Goal: Task Accomplishment & Management: Manage account settings

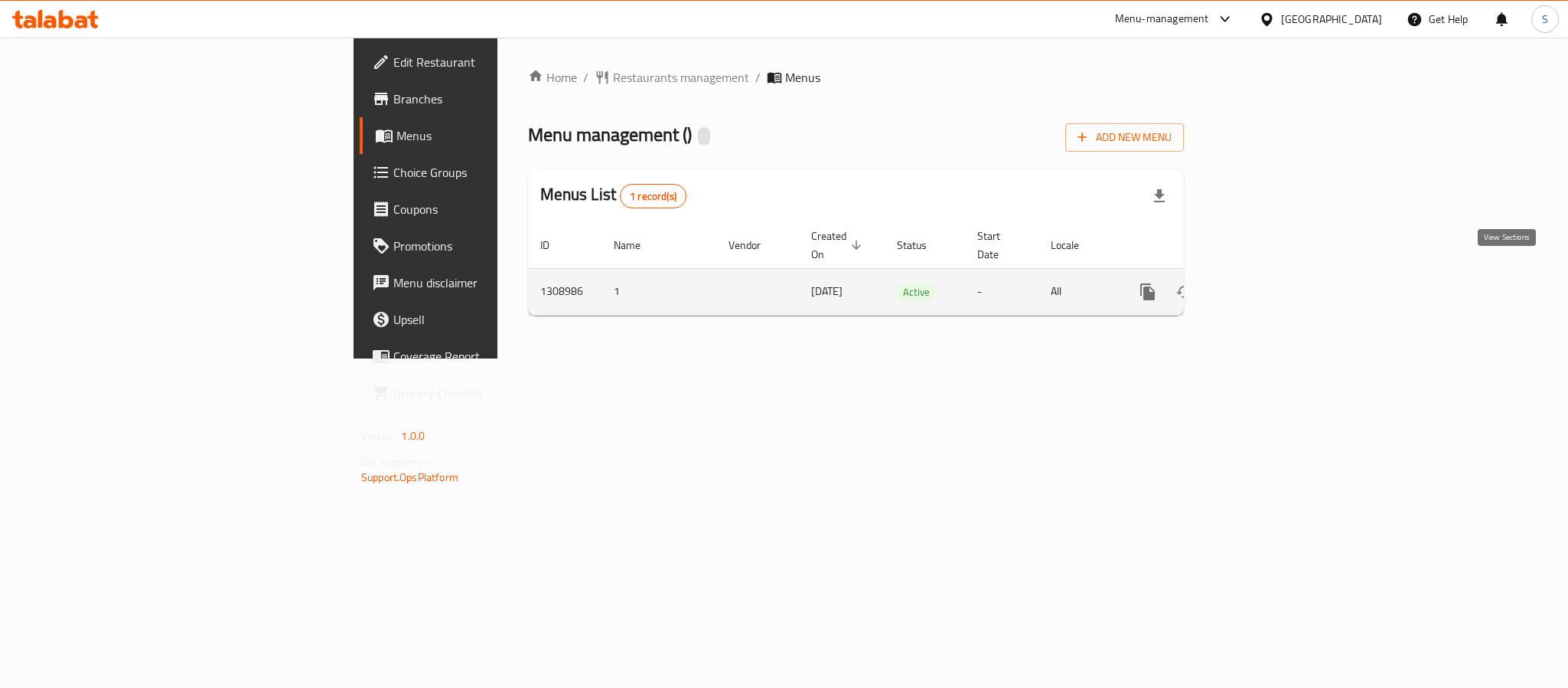
click at [1265, 285] on icon "enhanced table" at bounding box center [1258, 292] width 14 height 14
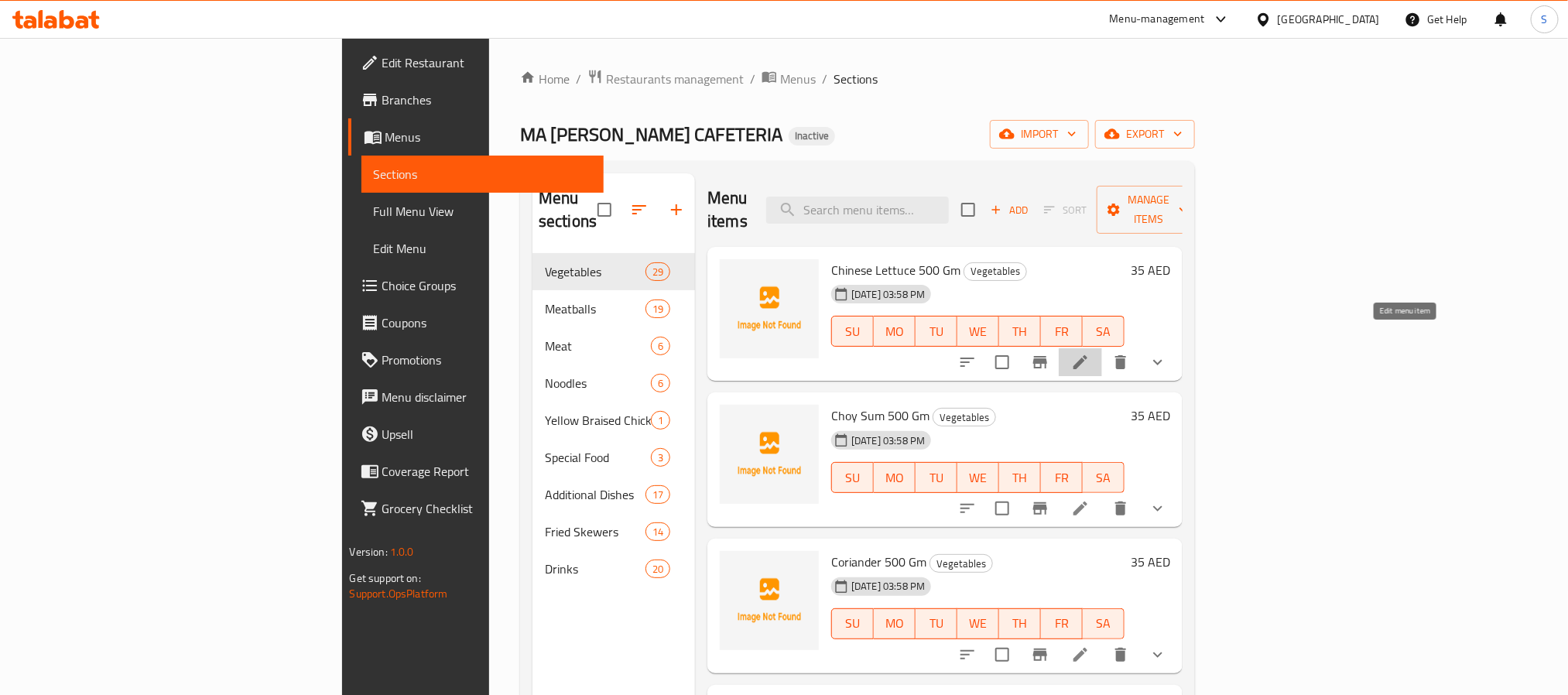
click at [1090, 352] on icon at bounding box center [1080, 361] width 19 height 19
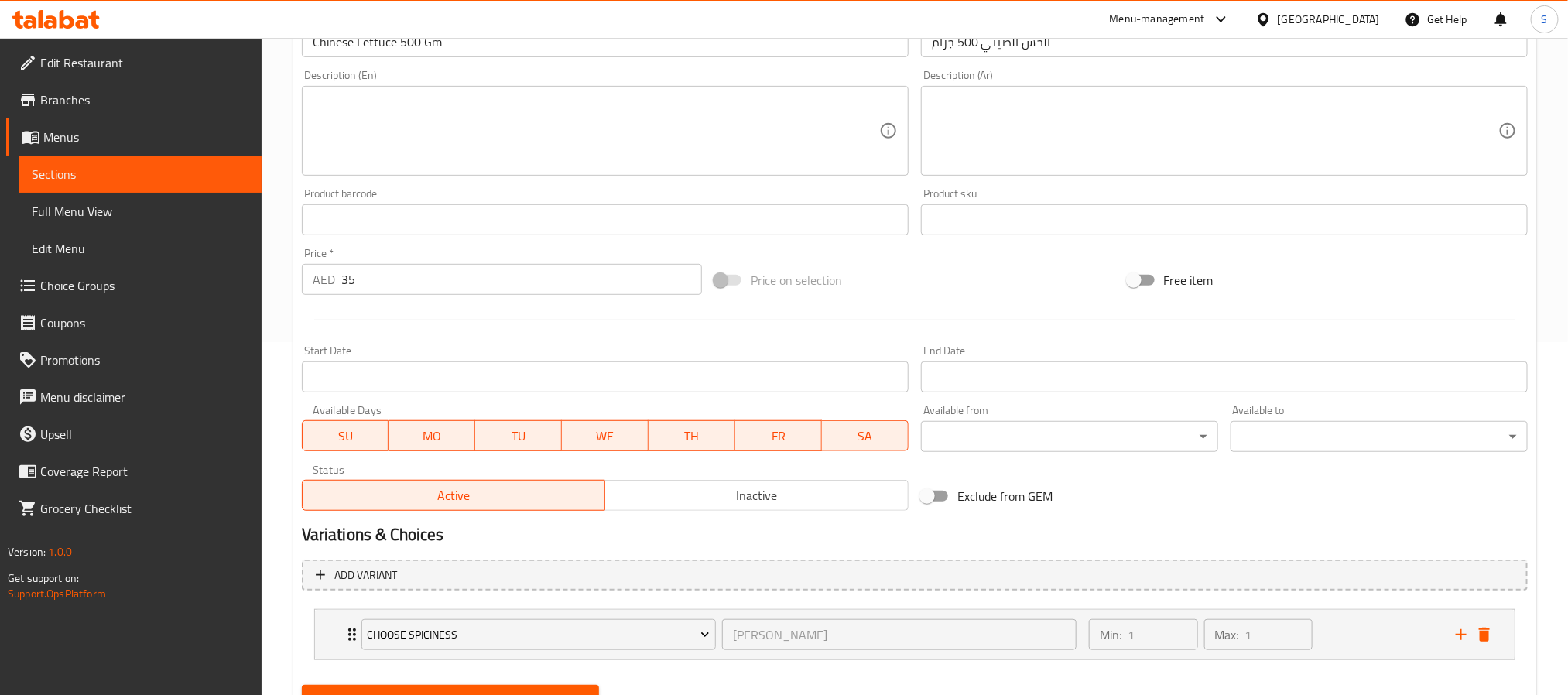
scroll to position [425, 0]
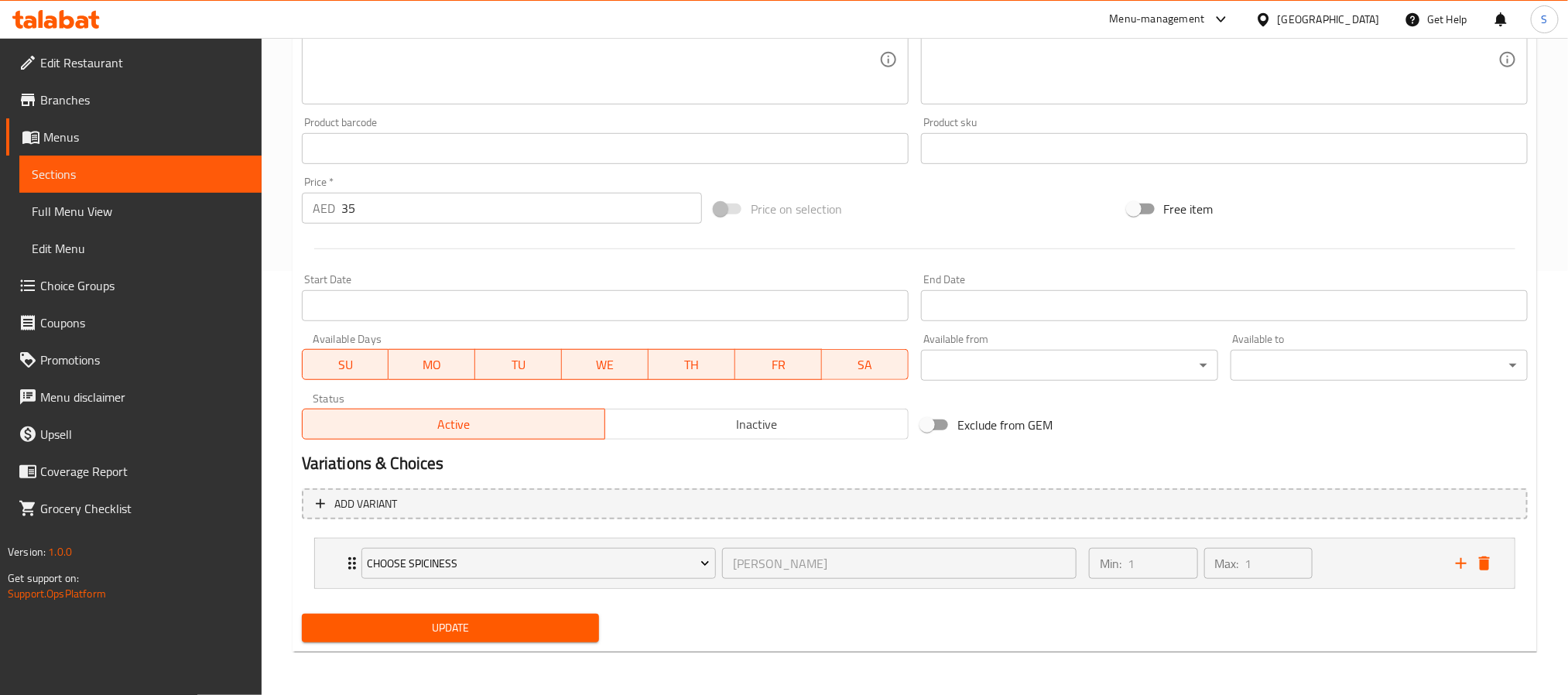
click at [107, 281] on span "Choice Groups" at bounding box center [145, 285] width 209 height 19
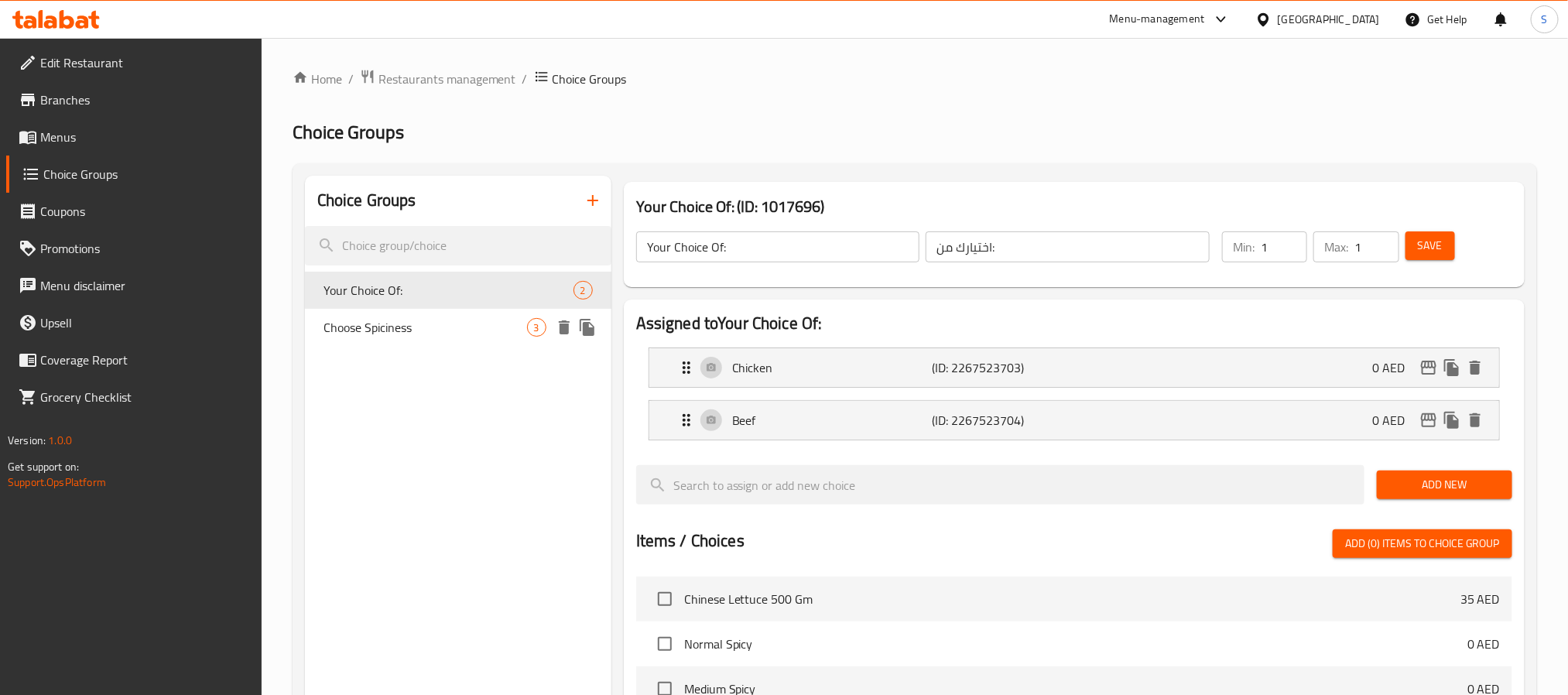
click at [448, 321] on span "Choose Spiciness" at bounding box center [425, 326] width 203 height 19
type input "Choose Spiciness"
type input "اختر التوابل"
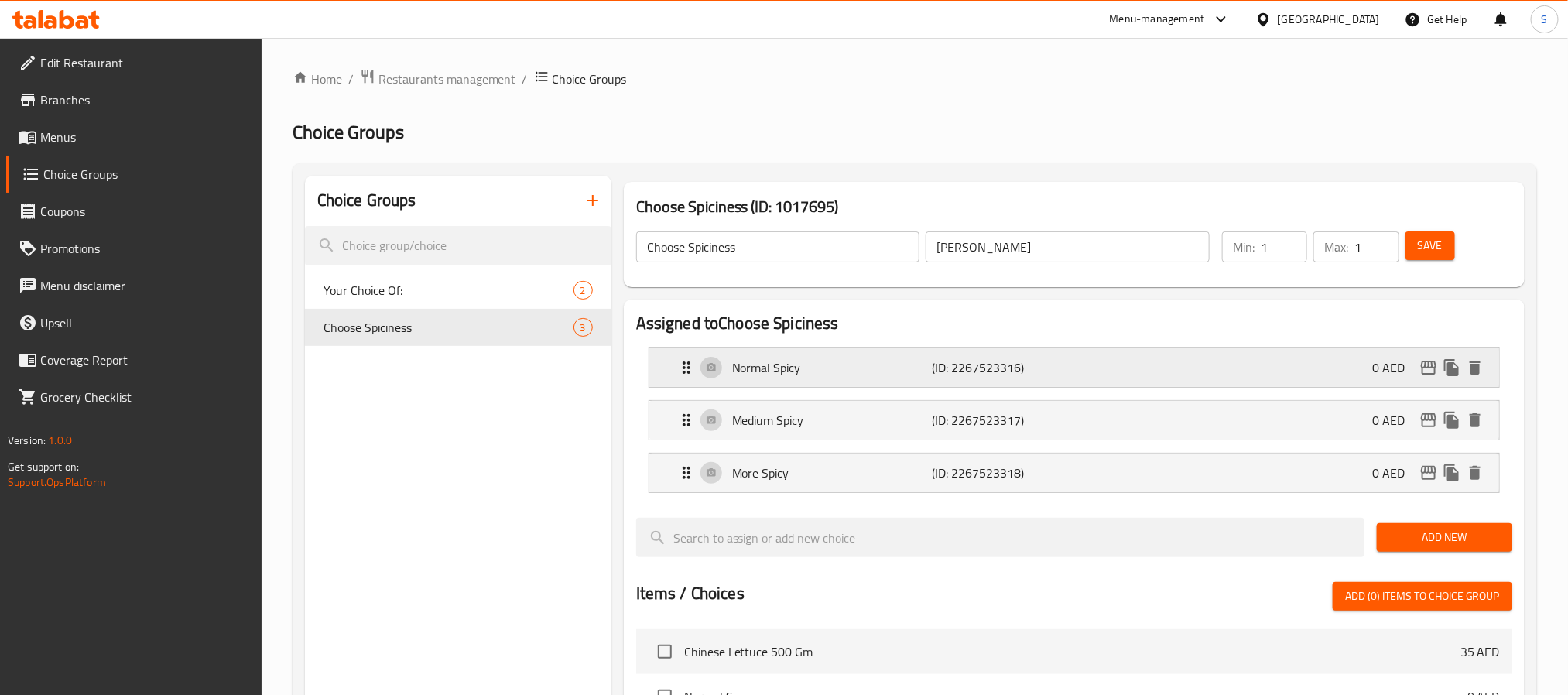
click at [773, 348] on div "Normal Spicy (ID: 2267523316) 0 AED" at bounding box center [1079, 367] width 804 height 38
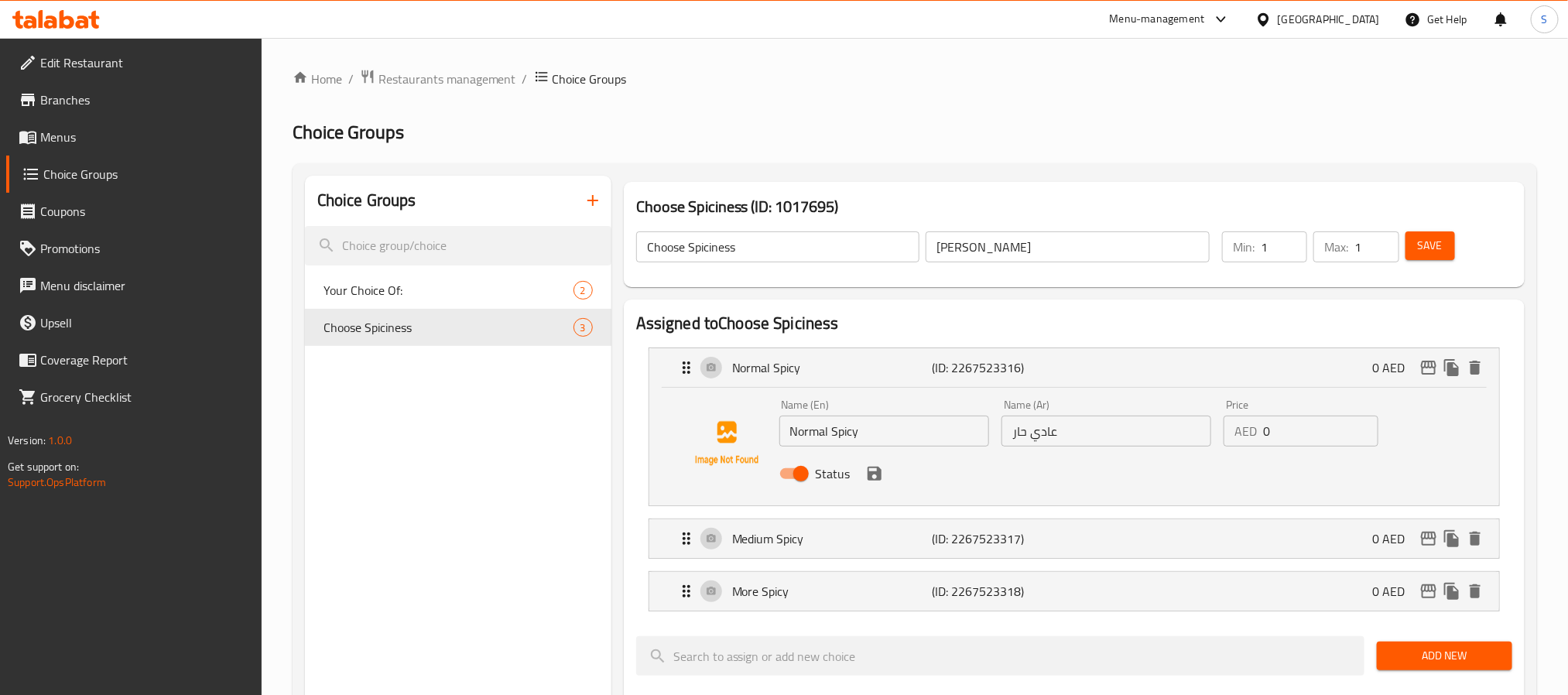
click at [1016, 428] on input "عادي حار" at bounding box center [1106, 430] width 209 height 31
paste input "حار"
click at [902, 617] on li "More Spicy (ID: 2267523318) 0 AED Name (En) More Spicy Name (En) Name (Ar) أكثر…" at bounding box center [1074, 590] width 876 height 53
click at [891, 604] on div "More Spicy (ID: 2267523318) 0 AED" at bounding box center [1079, 590] width 804 height 38
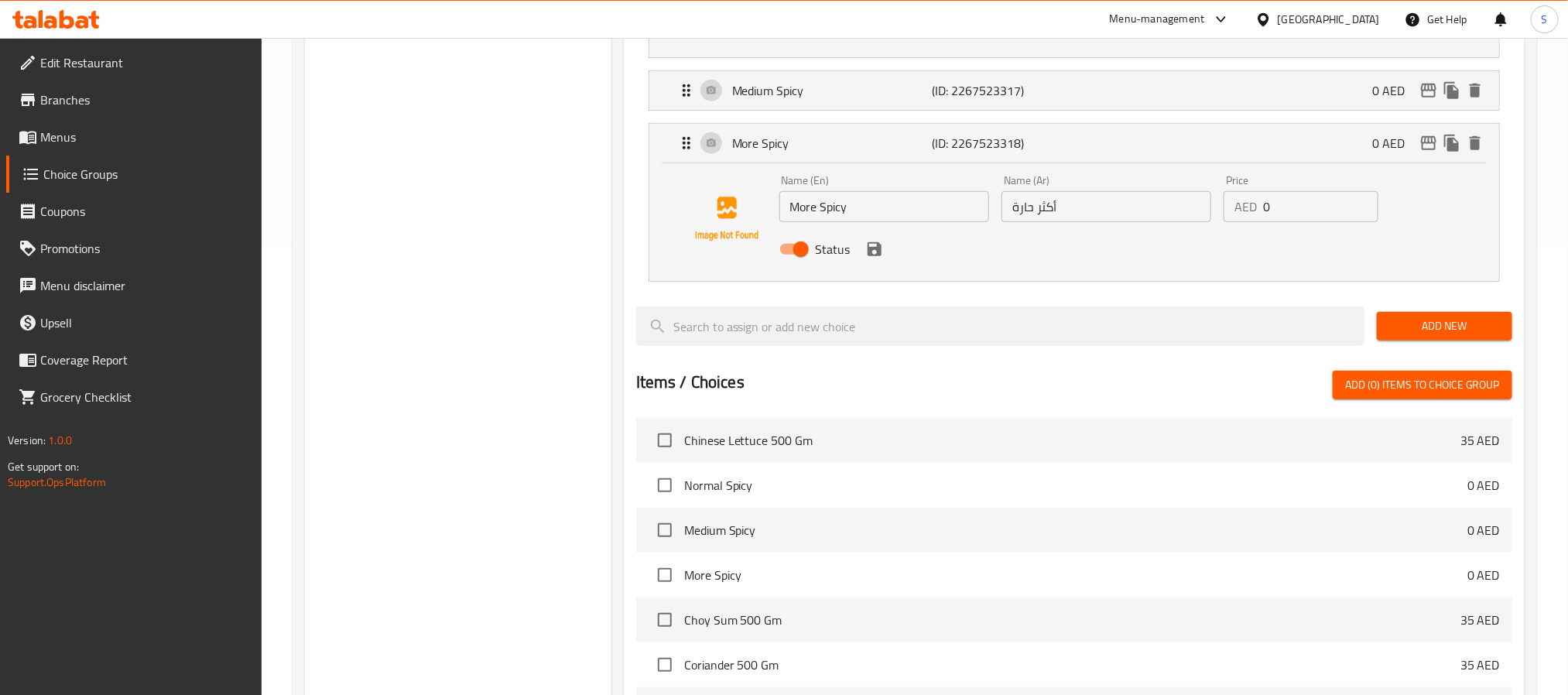
scroll to position [464, 0]
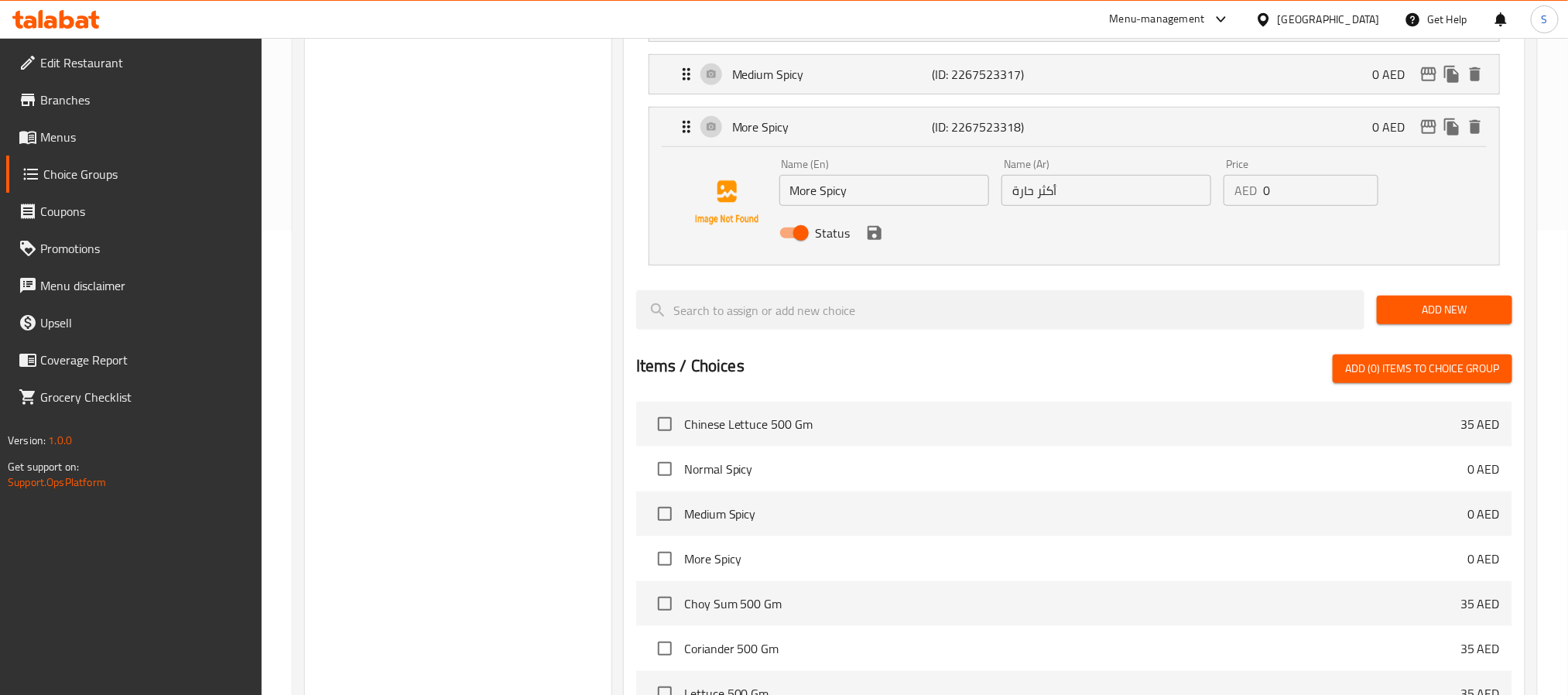
type input "حار عادي"
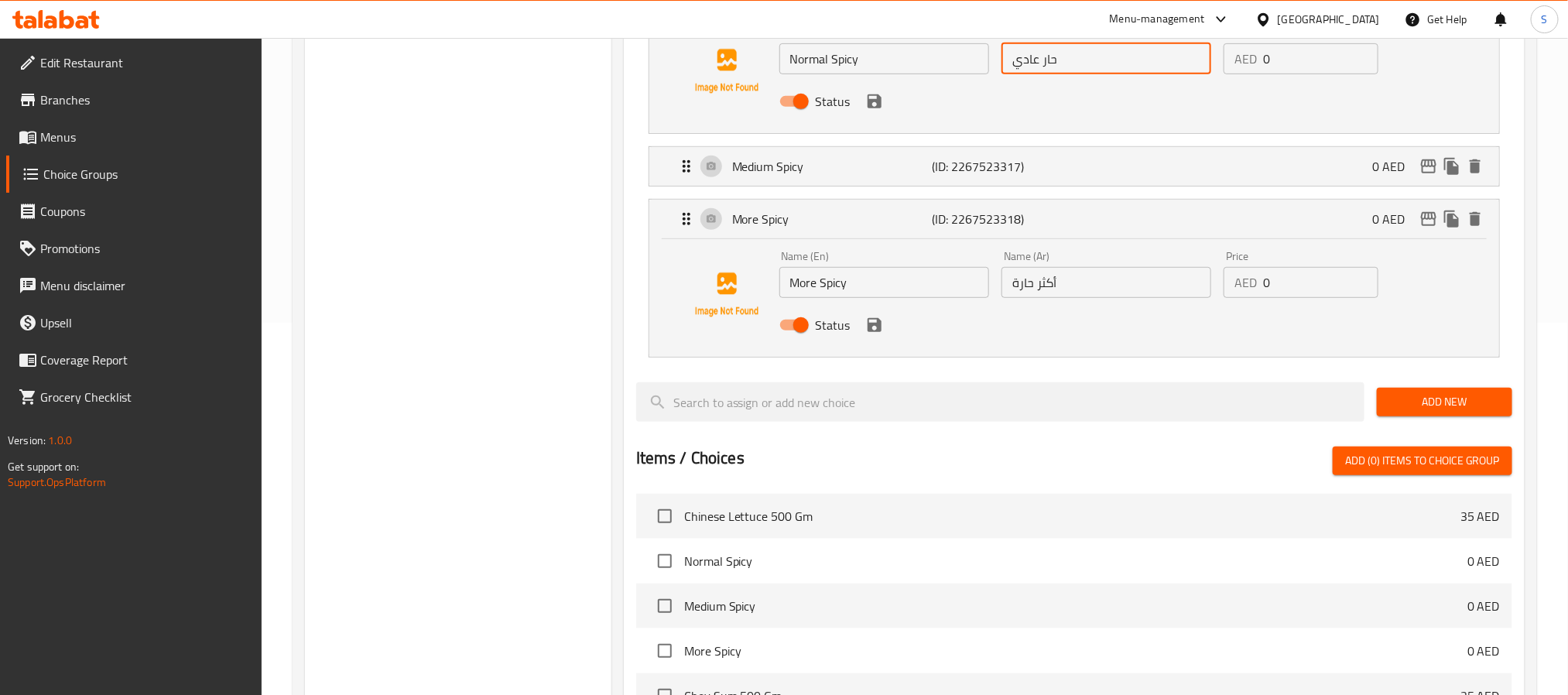
scroll to position [232, 0]
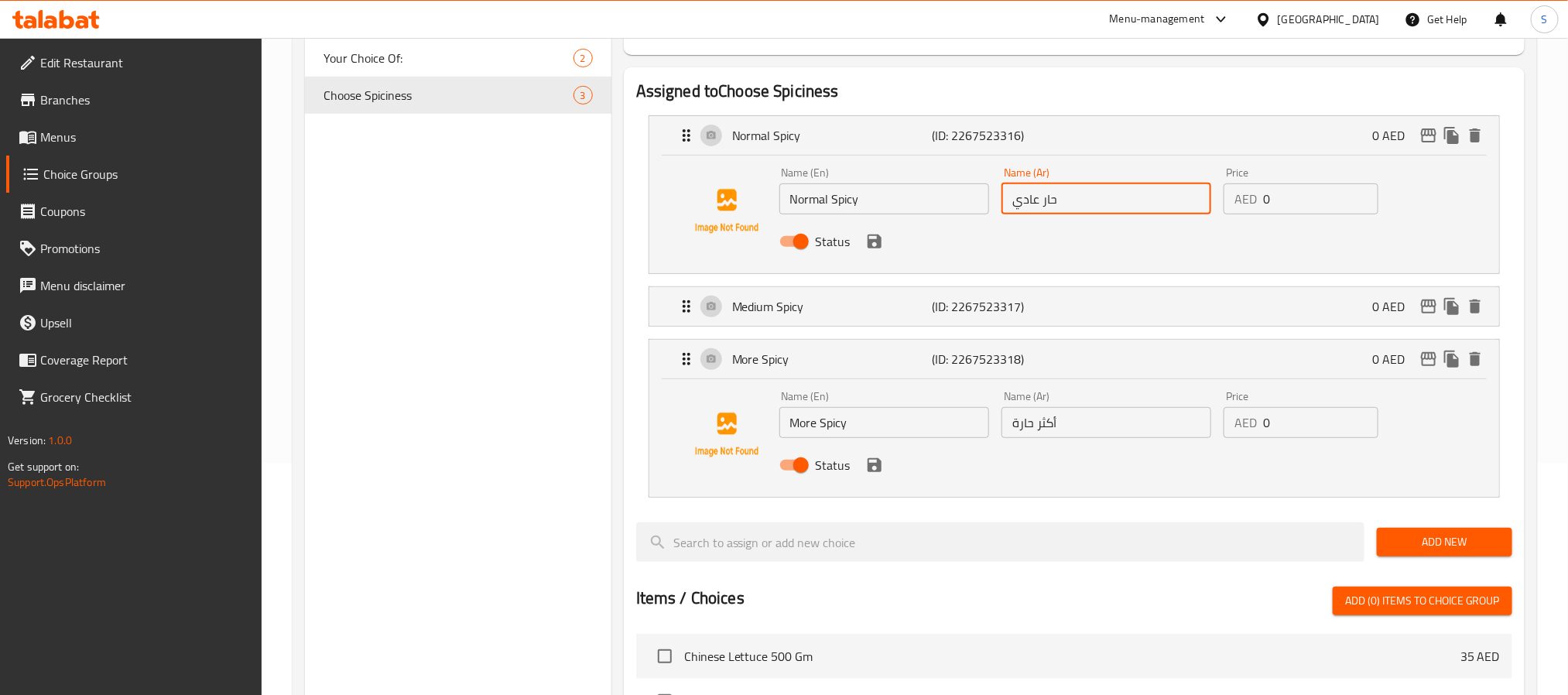
click at [1018, 420] on input "أكثر حارة" at bounding box center [1106, 422] width 209 height 31
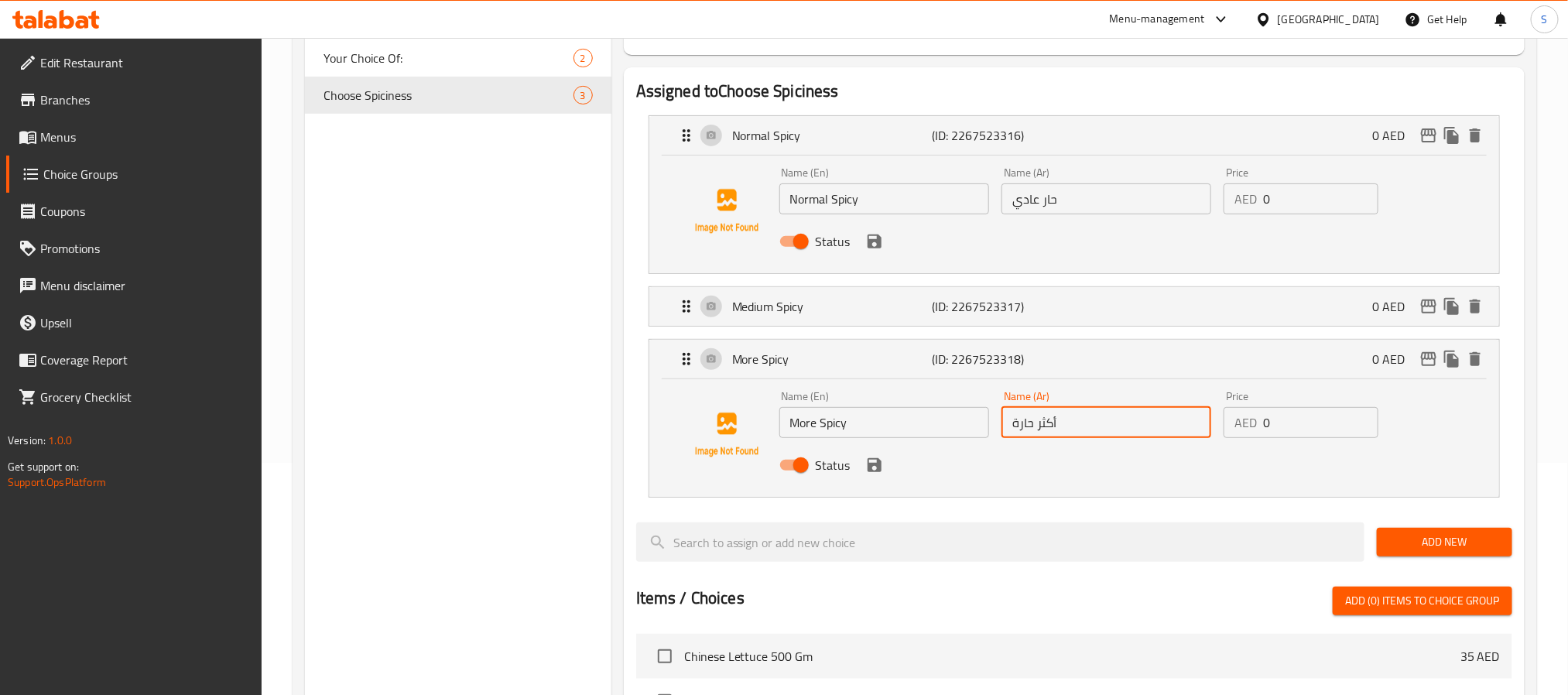
click at [1018, 420] on input "أكثر حارة" at bounding box center [1106, 422] width 209 height 31
paste input "حارة"
click at [875, 470] on icon "save" at bounding box center [874, 464] width 19 height 19
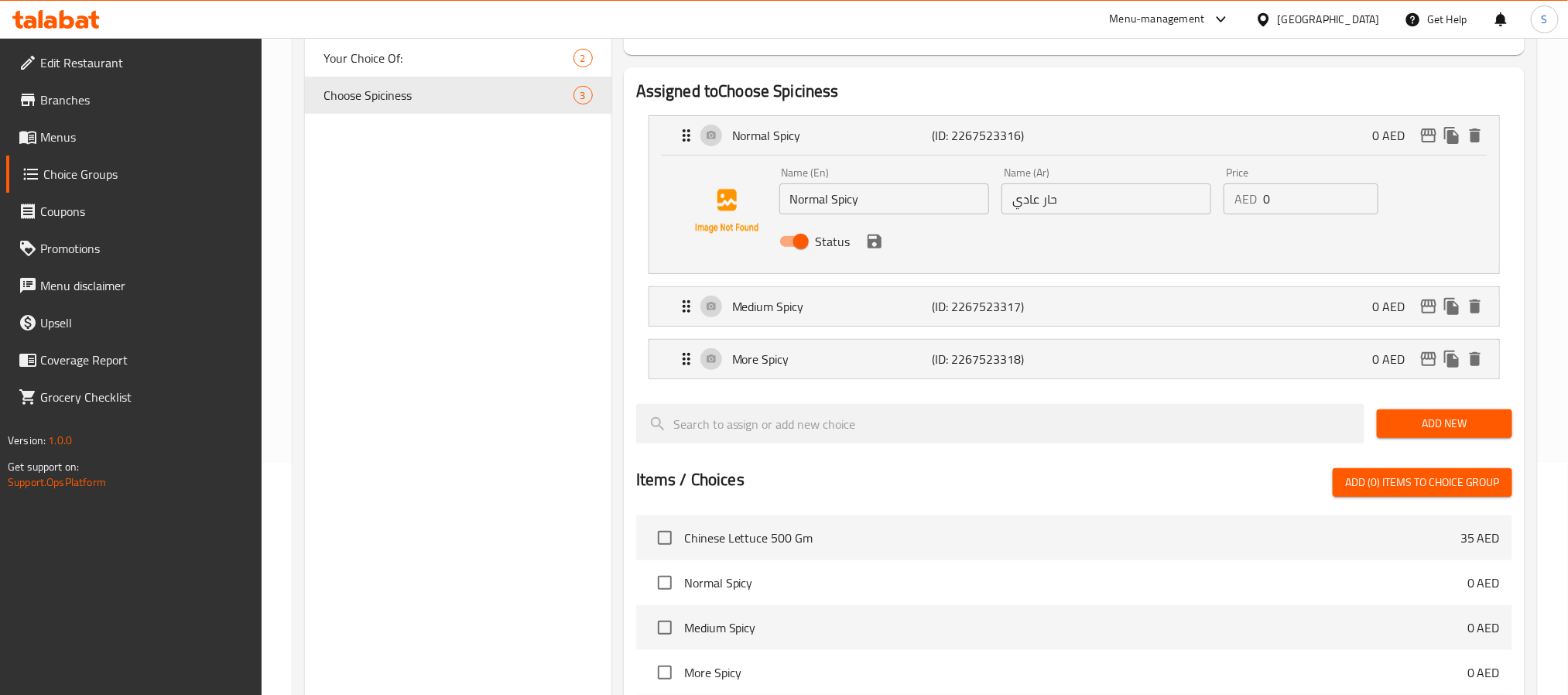
type input "حار أكثر"
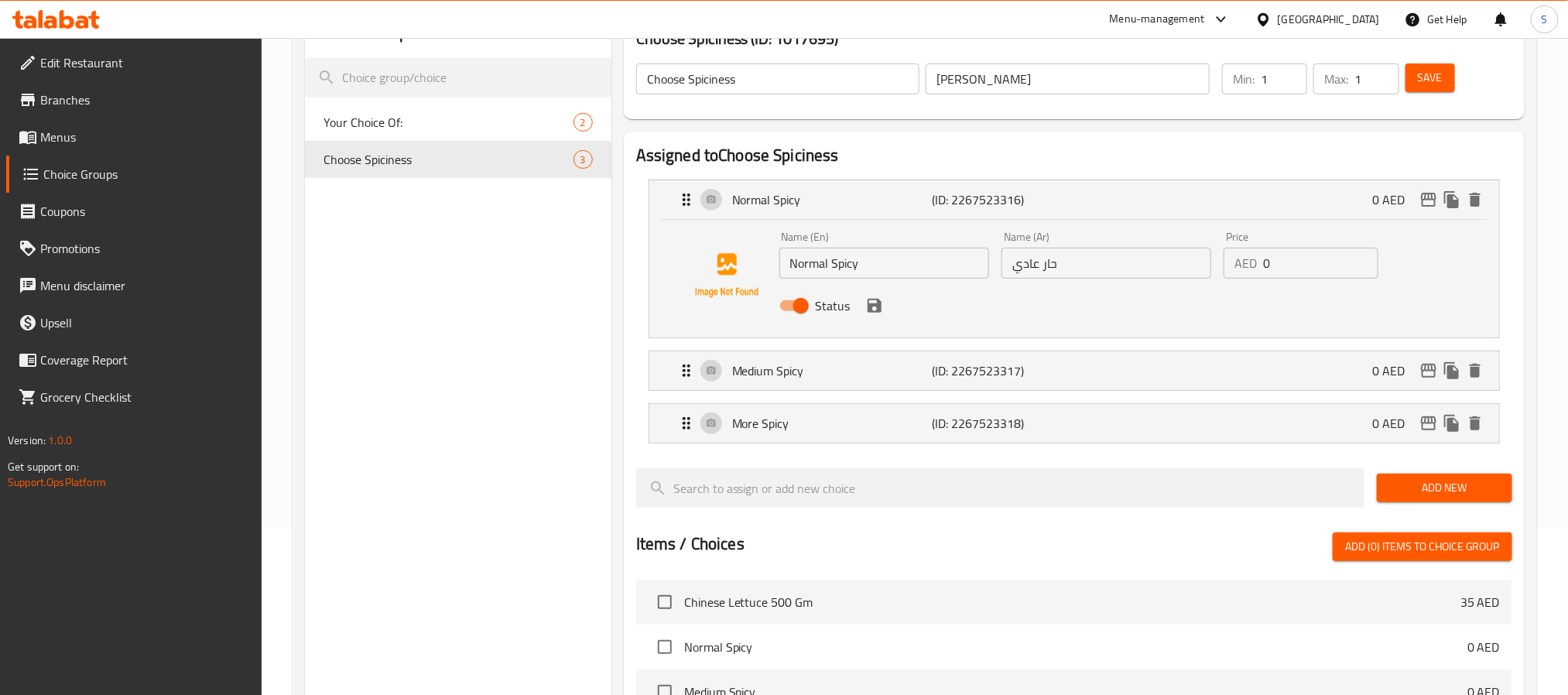
scroll to position [116, 0]
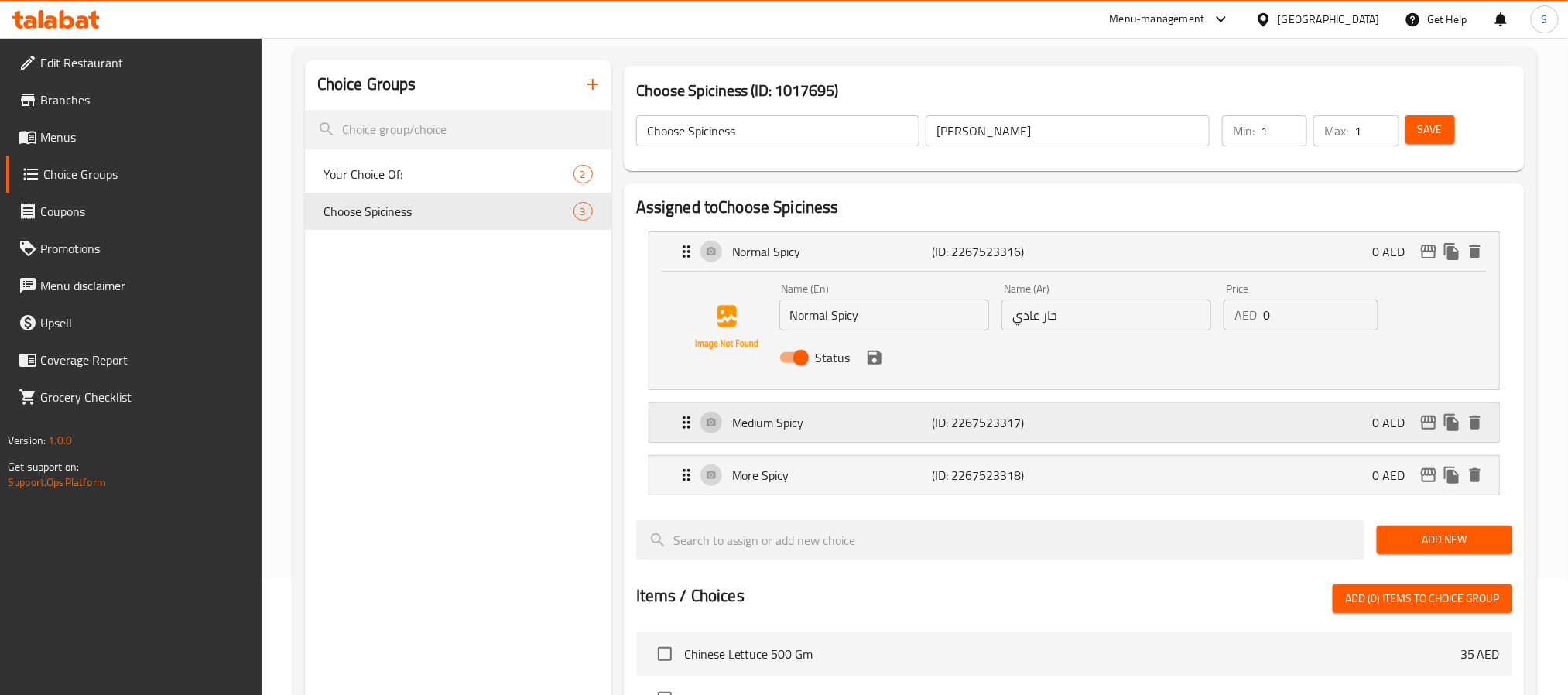
click at [988, 419] on p "(ID: 2267523317)" at bounding box center [998, 422] width 133 height 19
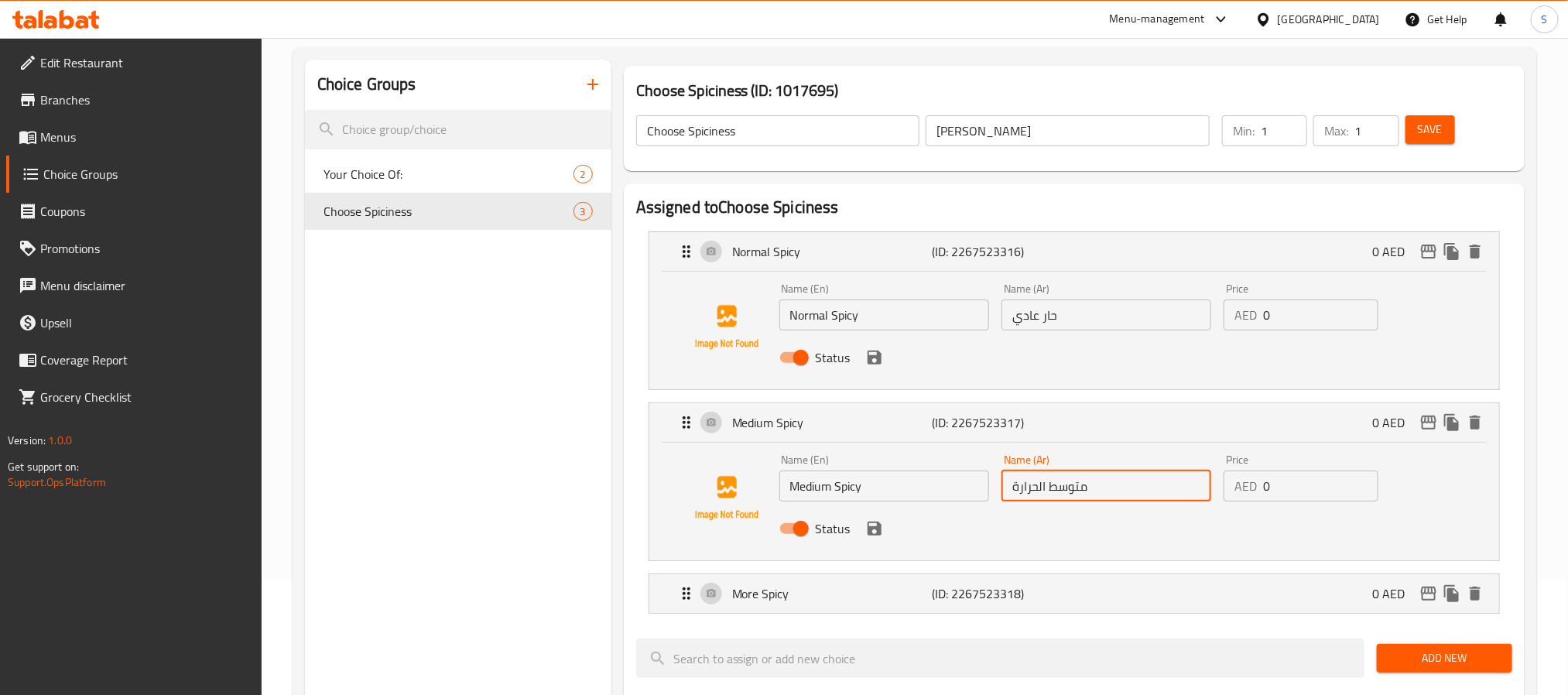
click at [1034, 481] on input "متوسط الحرارة" at bounding box center [1106, 486] width 209 height 31
click at [1048, 484] on input "حلر وسط" at bounding box center [1106, 486] width 209 height 31
click at [872, 521] on icon "save" at bounding box center [874, 528] width 19 height 19
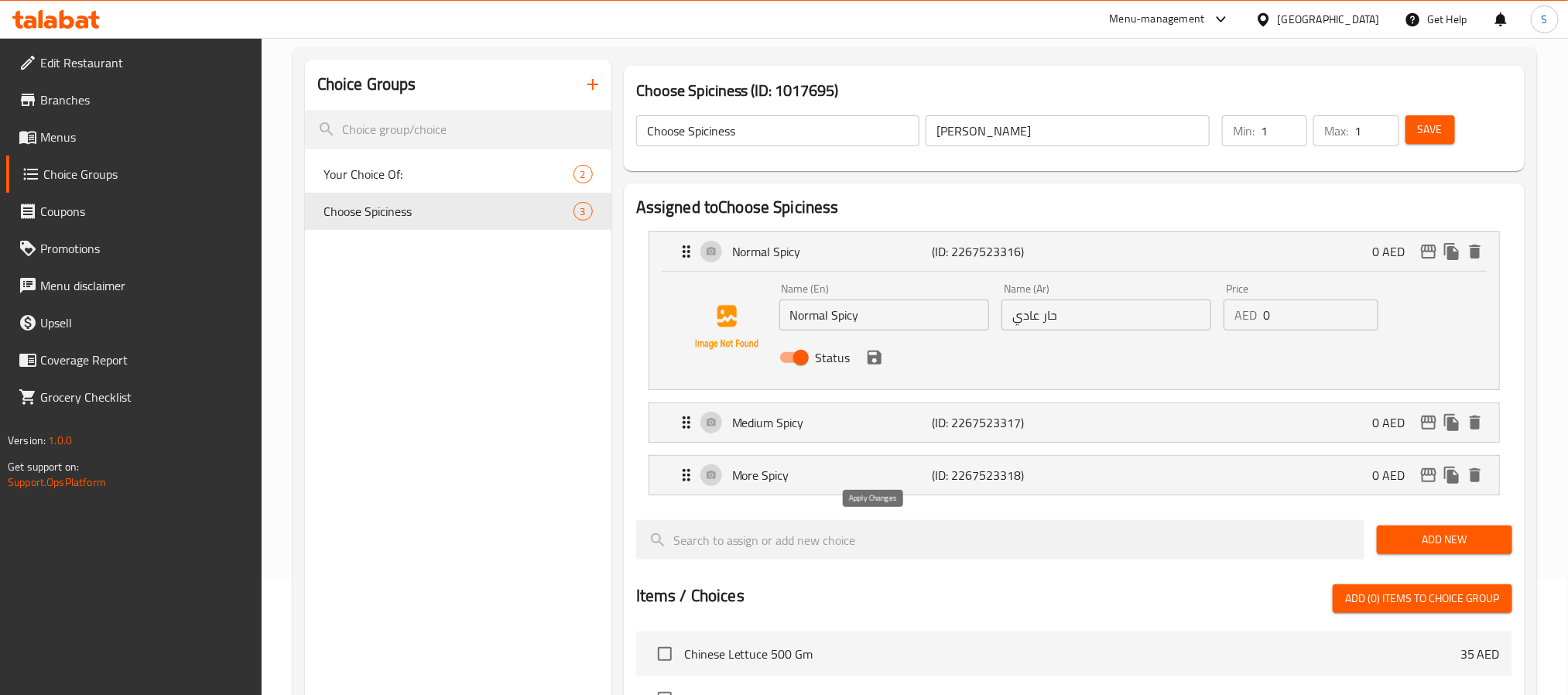
type input "حار وسط"
click at [876, 360] on icon "save" at bounding box center [875, 358] width 14 height 14
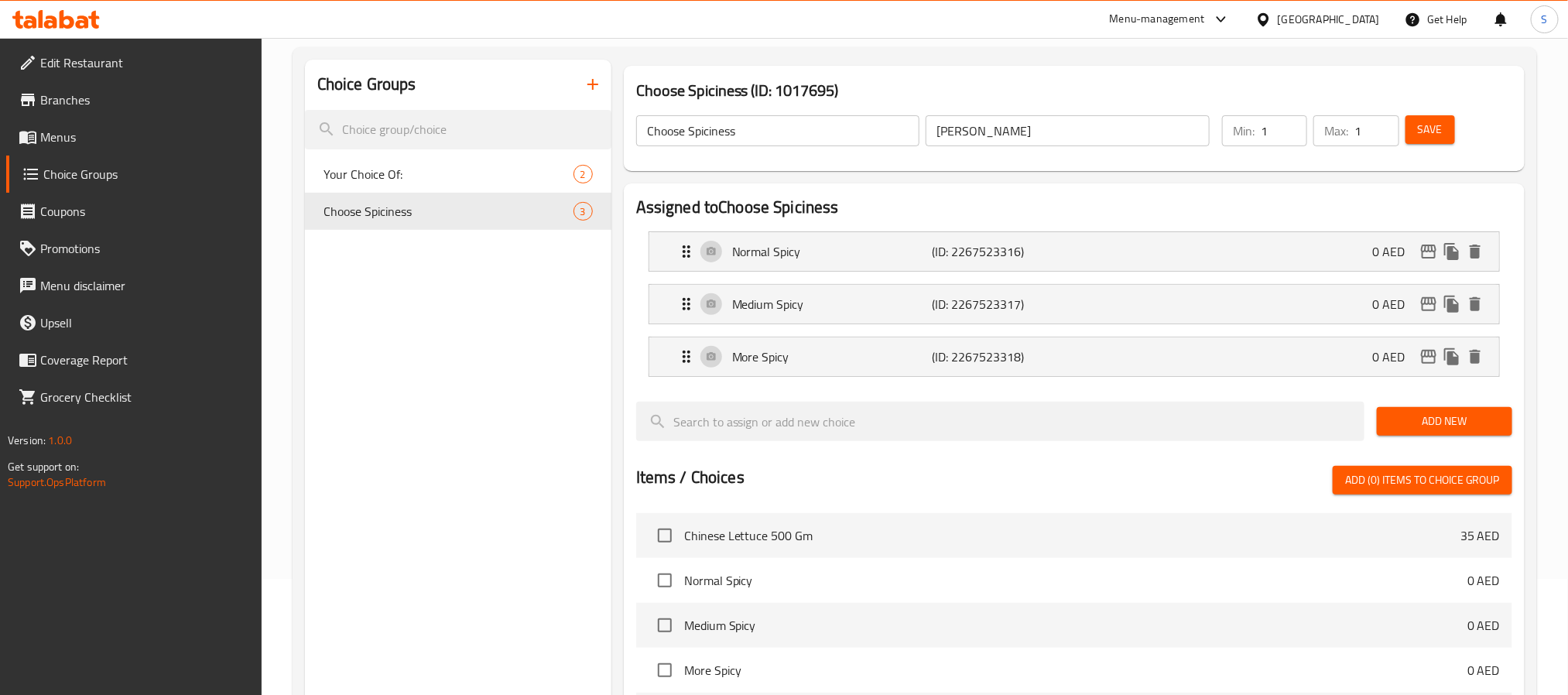
click at [1444, 126] on button "Save" at bounding box center [1430, 130] width 49 height 29
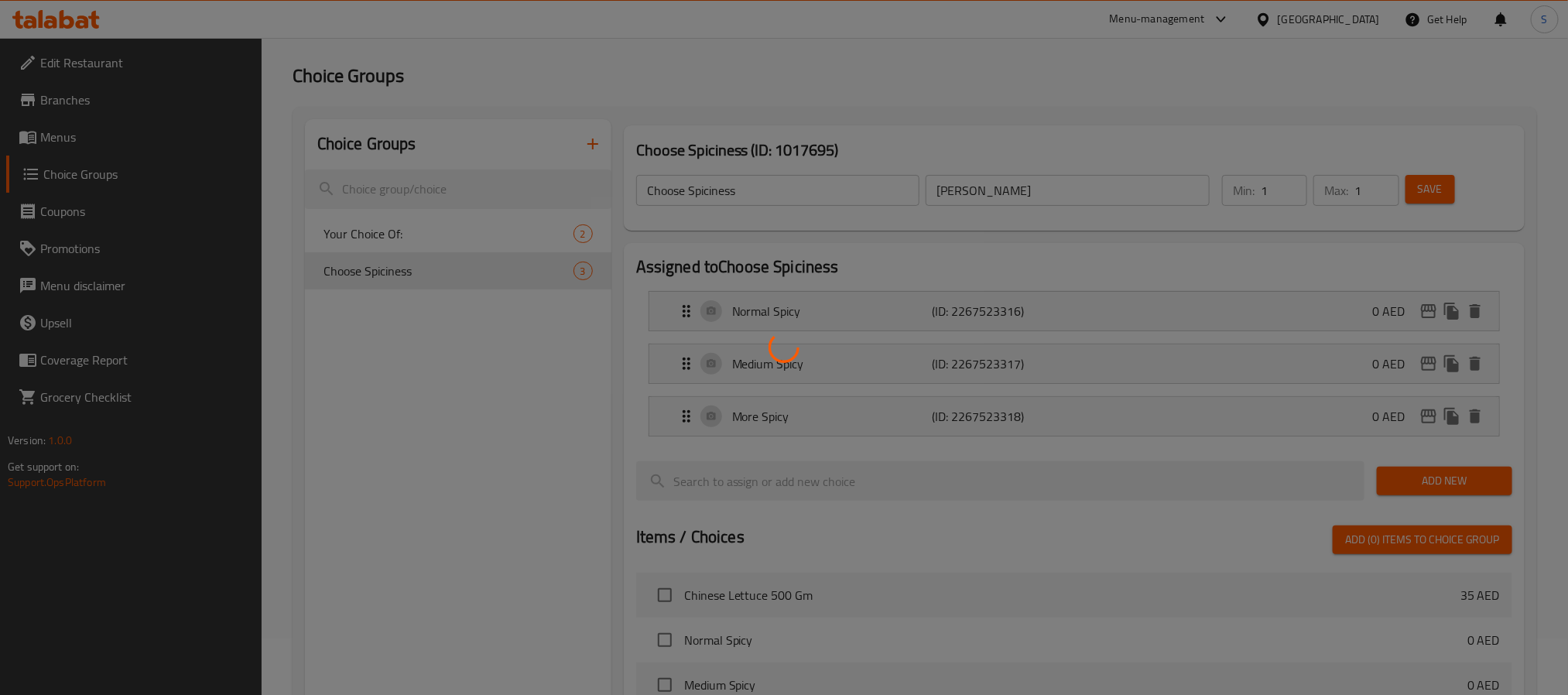
scroll to position [0, 0]
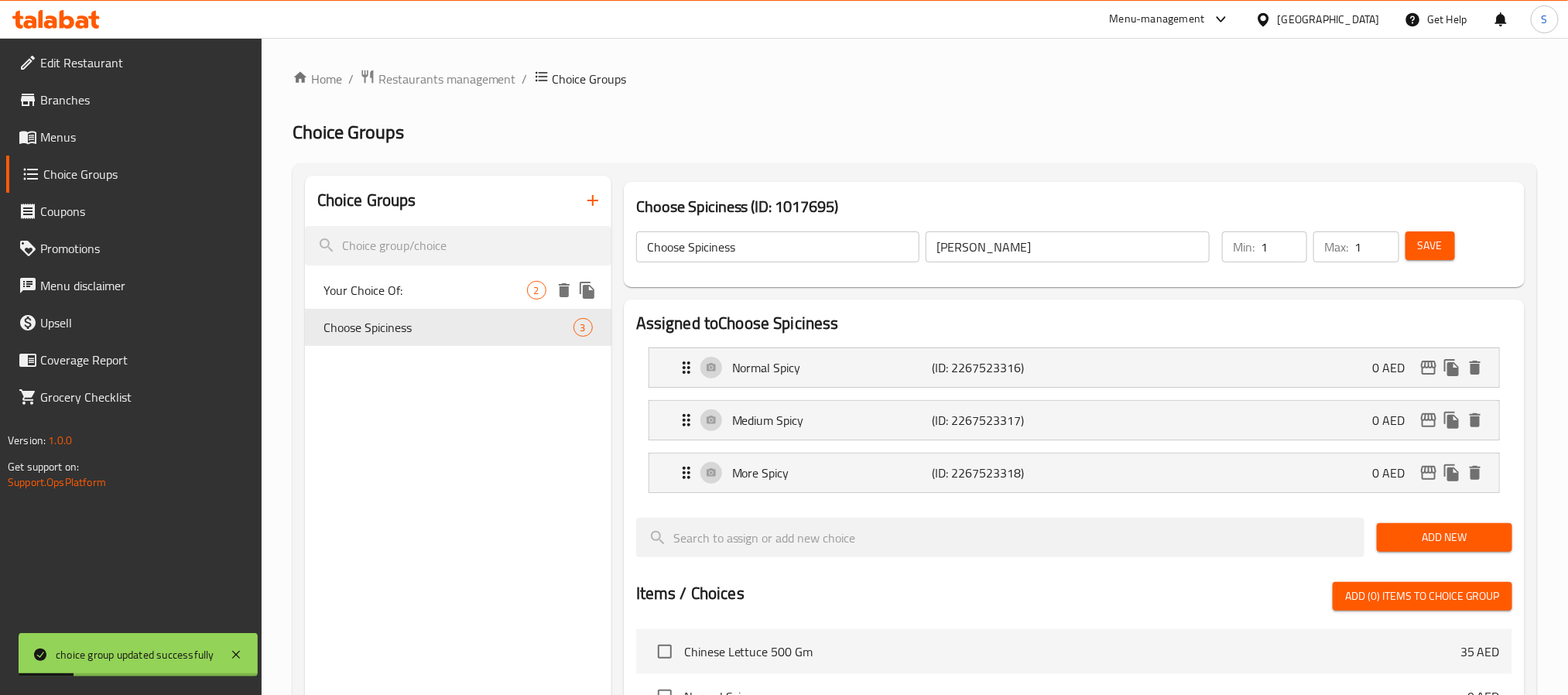
click at [362, 284] on span "Your Choice Of:" at bounding box center [425, 290] width 203 height 19
type input "Your Choice Of:"
type input "اختيارك من:"
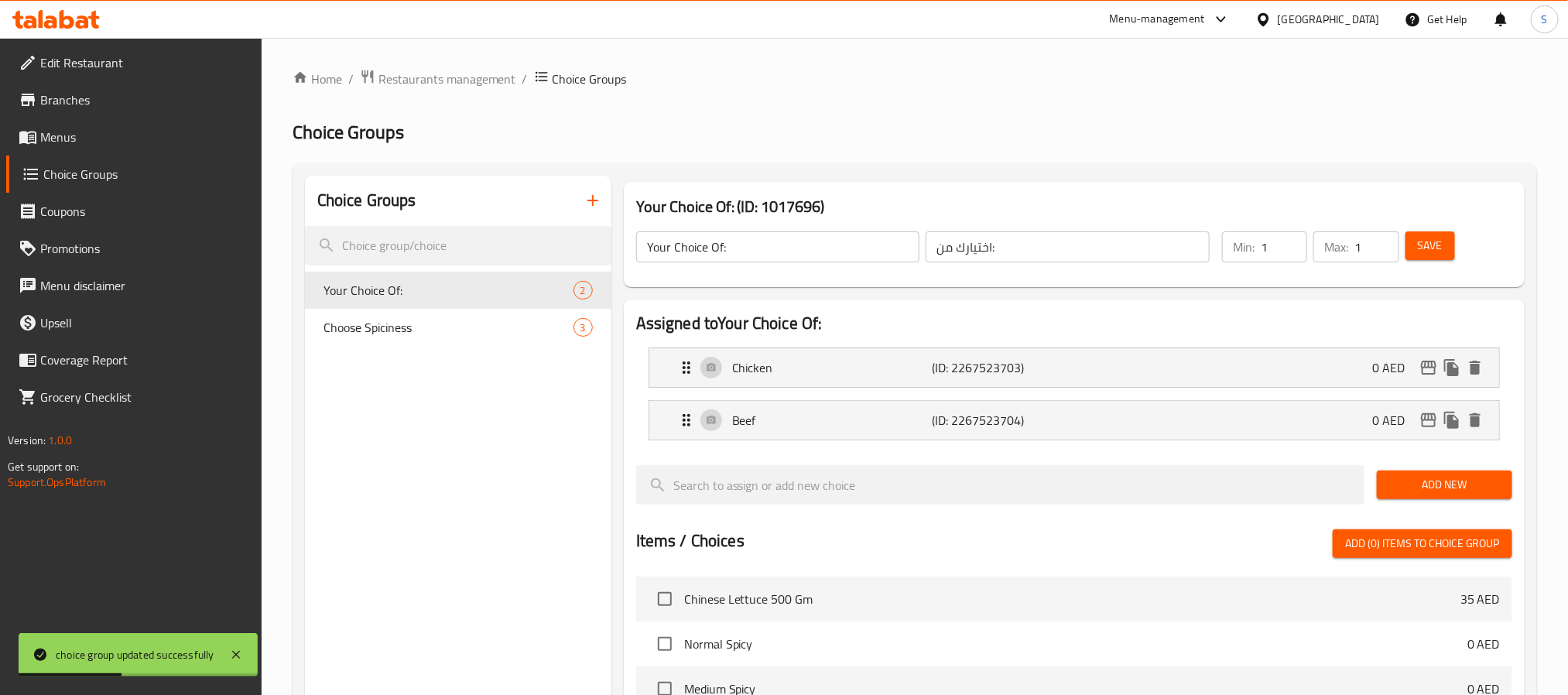
click at [72, 145] on span "Menus" at bounding box center [145, 137] width 209 height 19
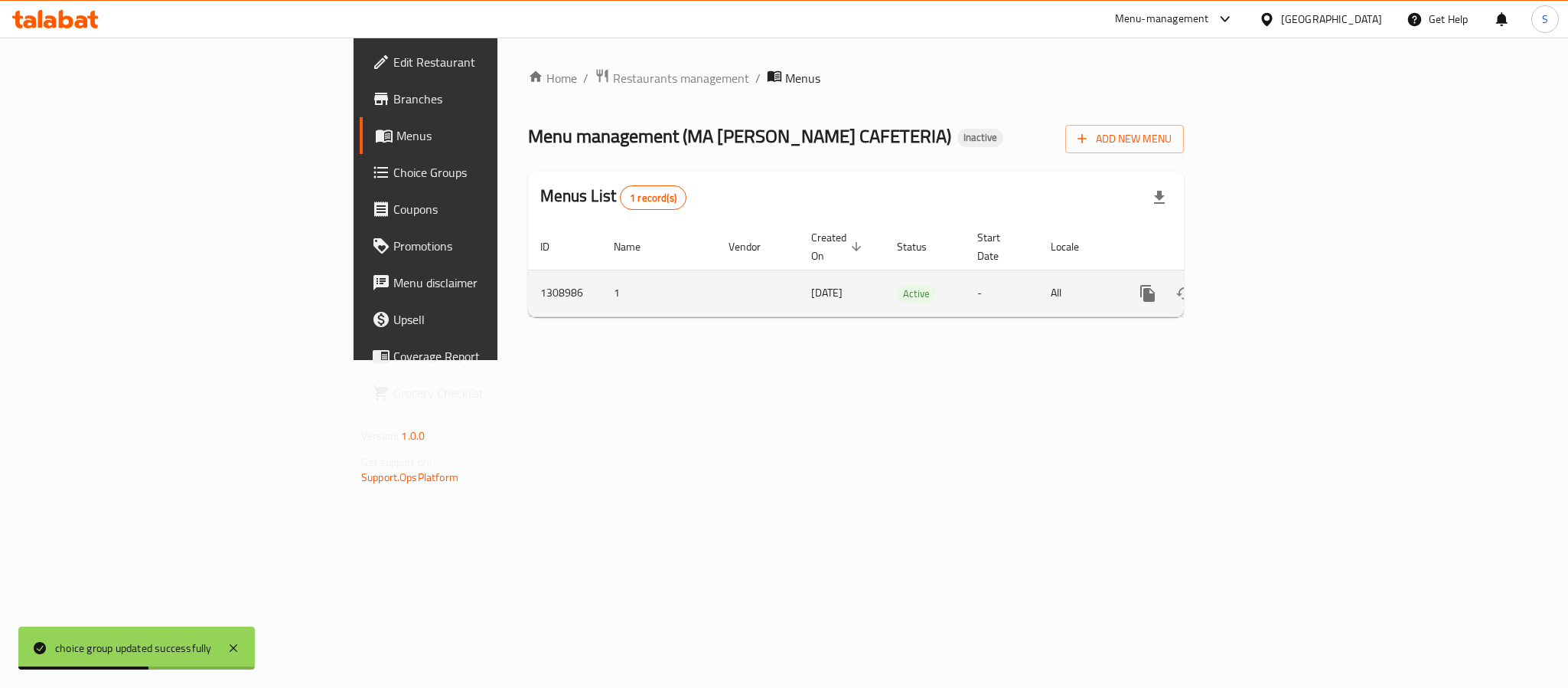
click at [1267, 284] on icon "enhanced table" at bounding box center [1258, 293] width 19 height 19
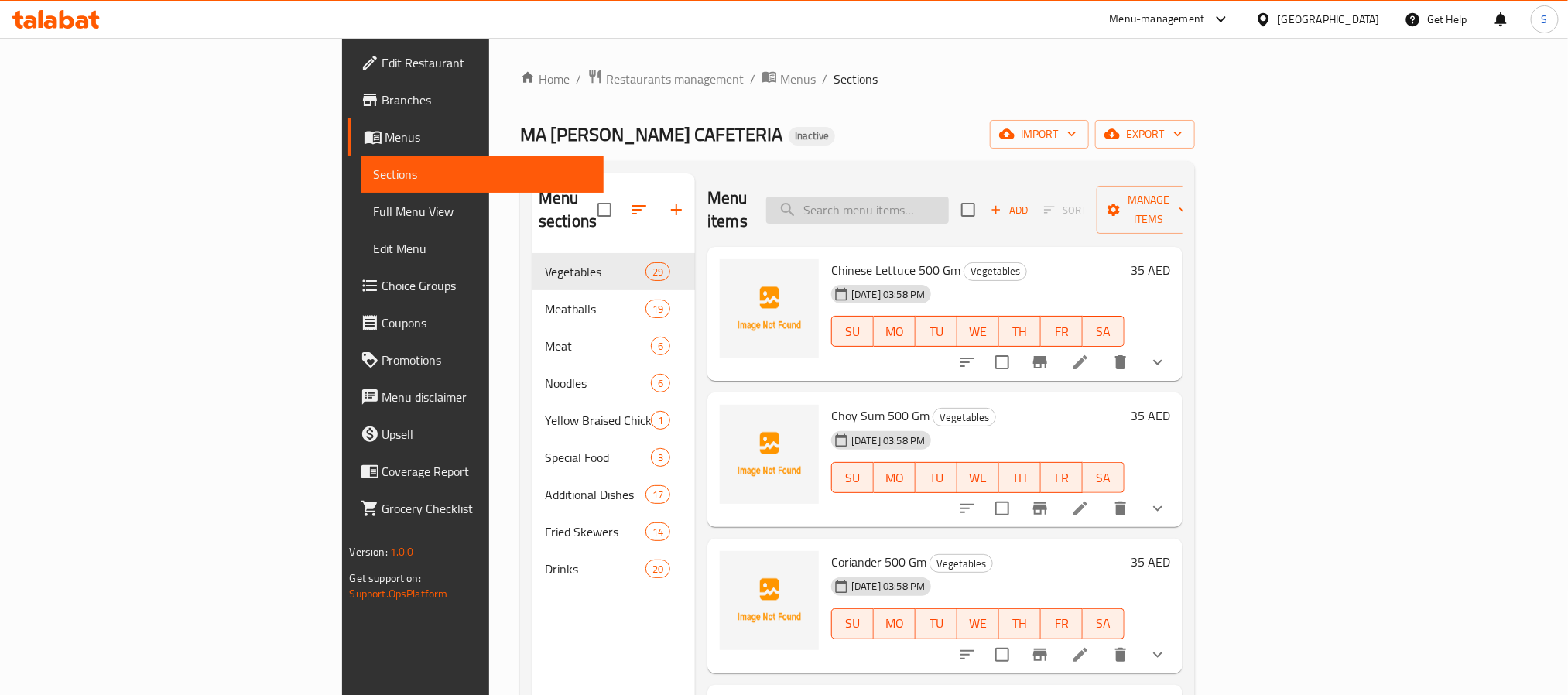
click at [949, 197] on input "search" at bounding box center [857, 210] width 183 height 27
paste input "Spinach 500 Gm"
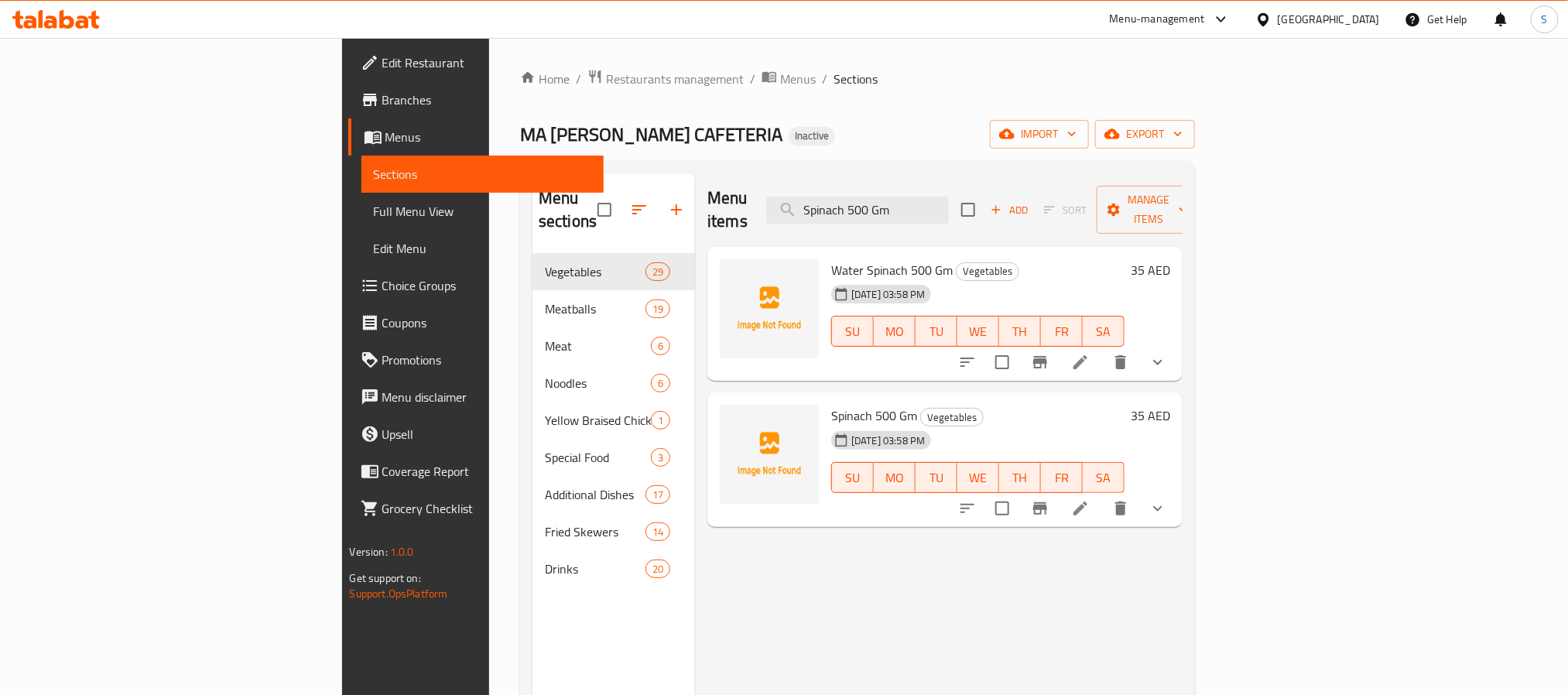
type input "Spinach 500 Gm"
click at [1090, 499] on icon at bounding box center [1080, 508] width 19 height 19
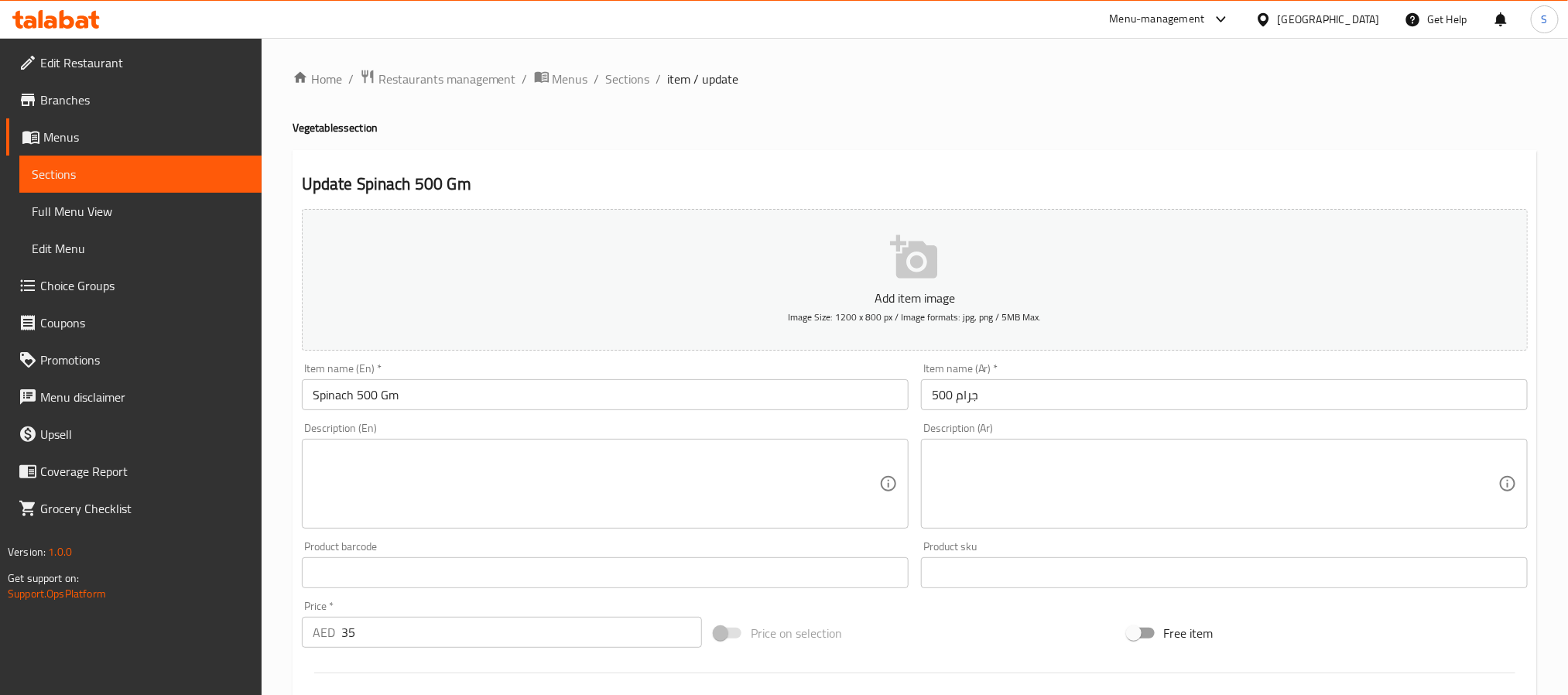
click at [953, 400] on input "500 جرام" at bounding box center [1224, 394] width 607 height 31
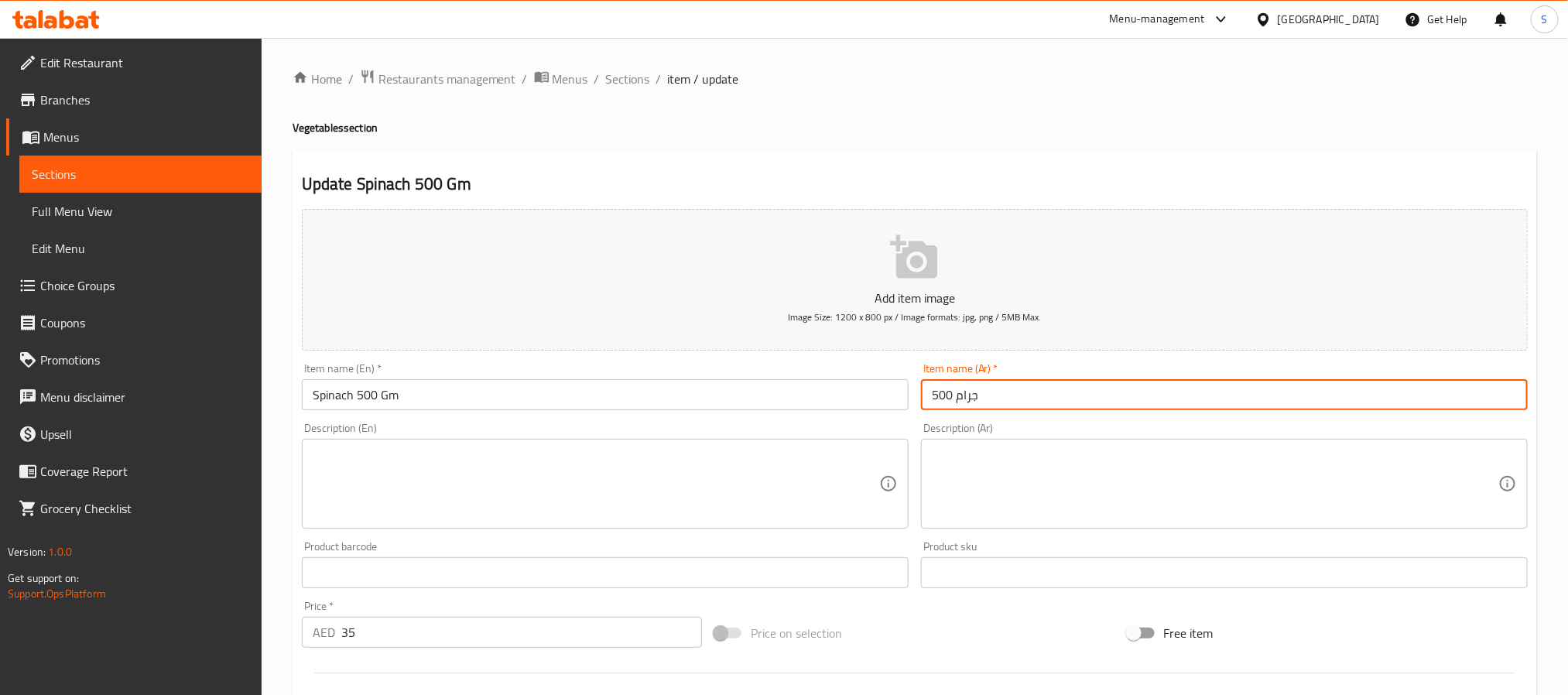
click at [953, 400] on input "500 جرام" at bounding box center [1224, 394] width 607 height 31
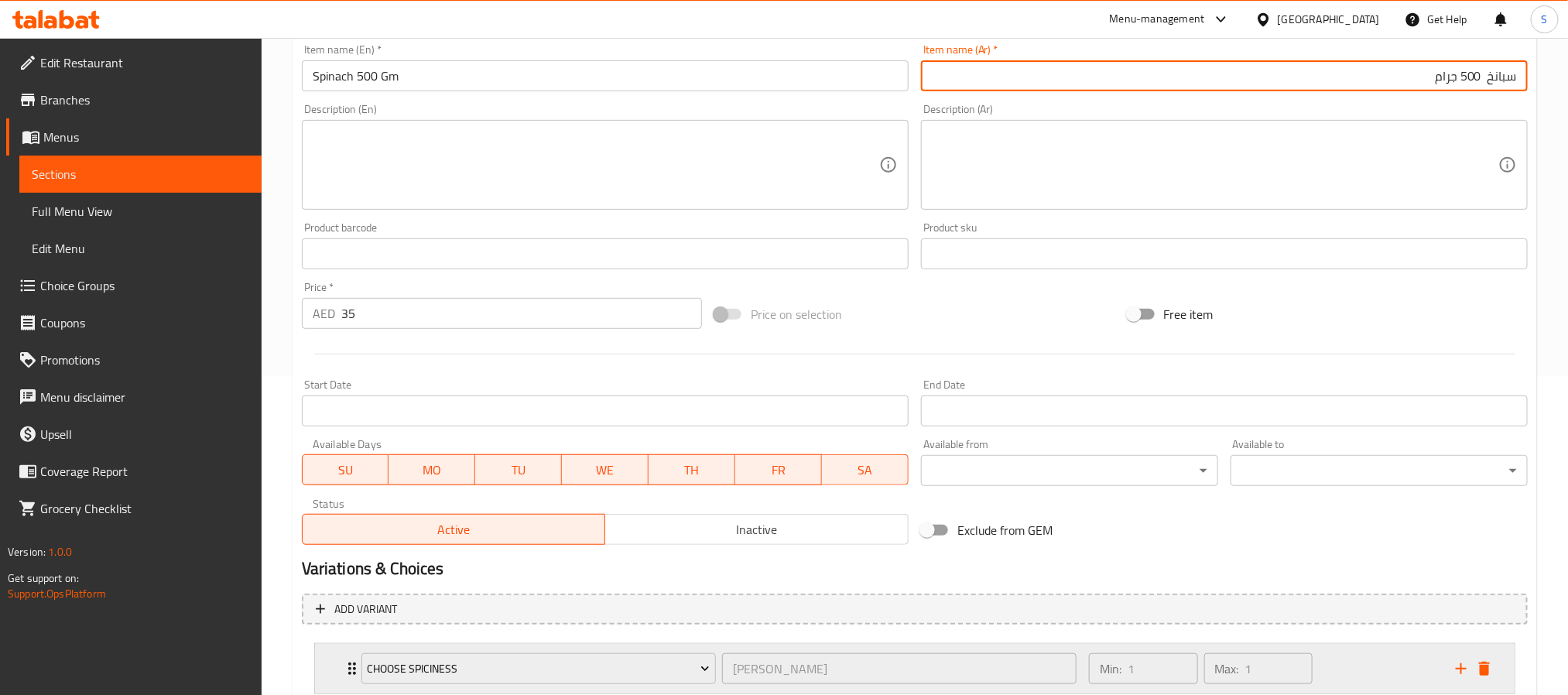
scroll to position [425, 0]
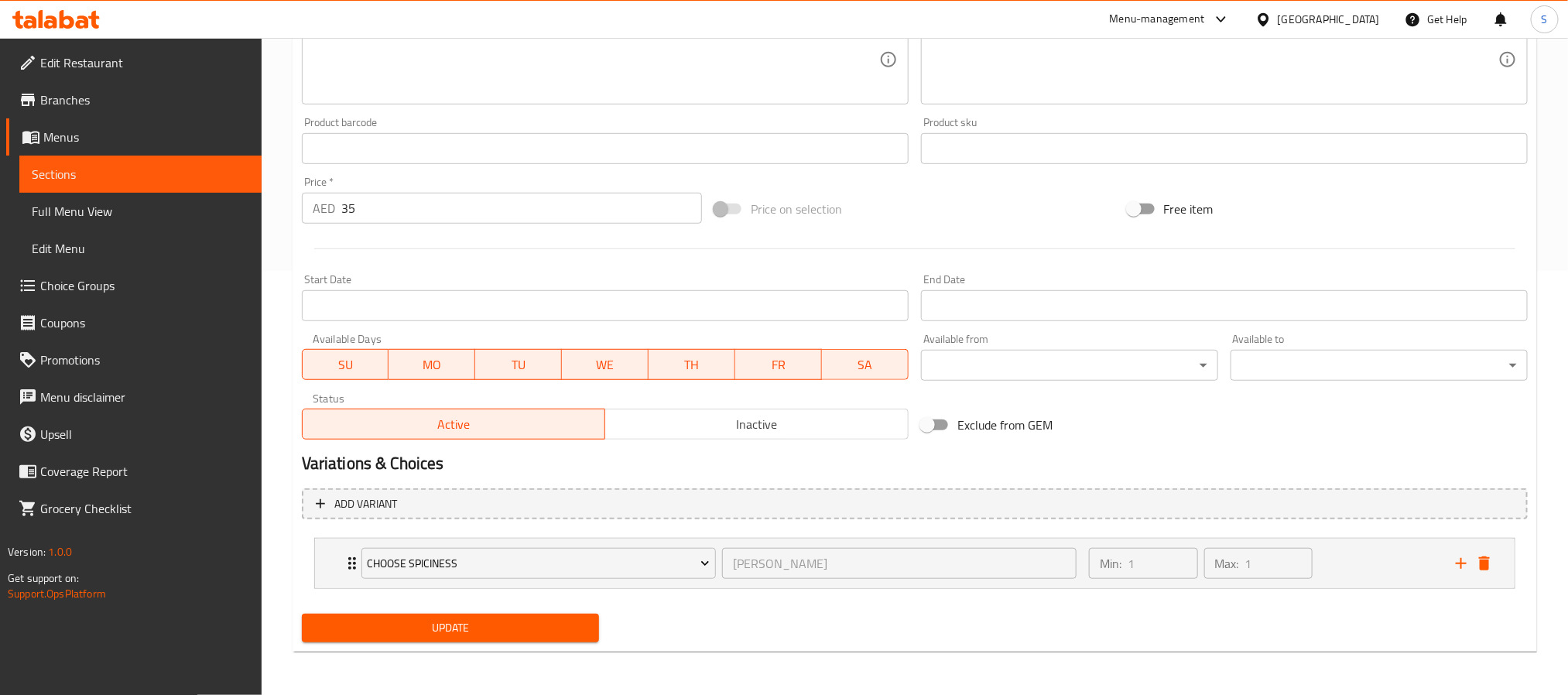
type input "سبانخ 500 جرام"
click at [532, 632] on span "Update" at bounding box center [450, 628] width 272 height 20
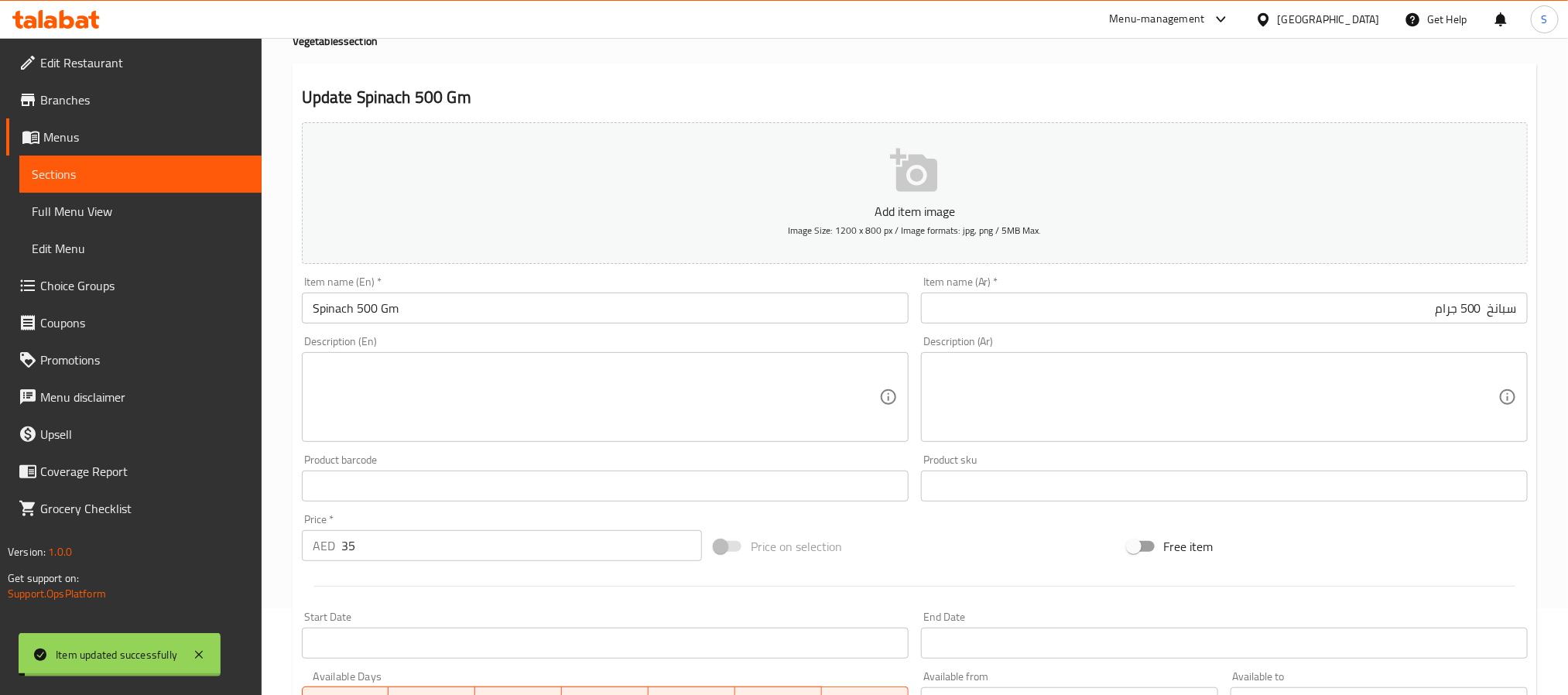
scroll to position [0, 0]
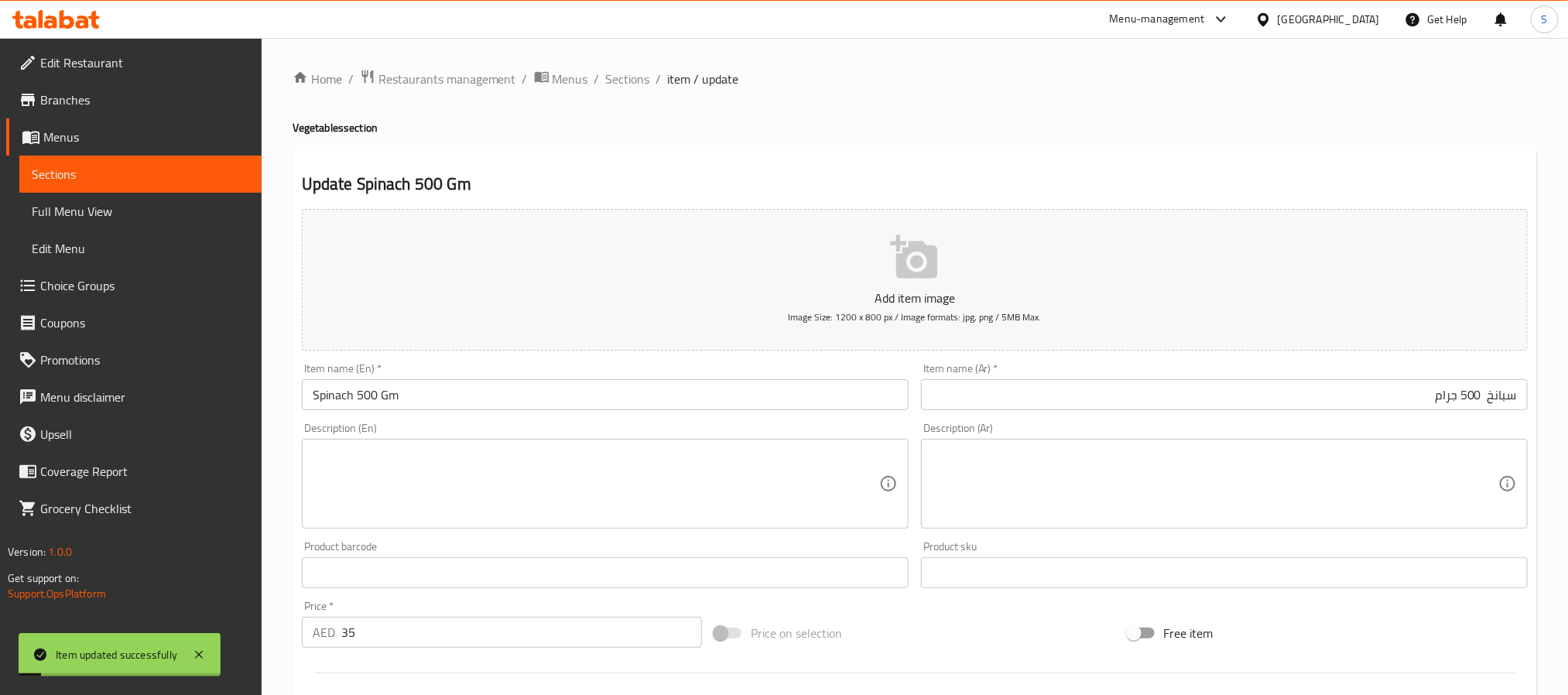
click at [627, 70] on span "Sections" at bounding box center [627, 79] width 44 height 19
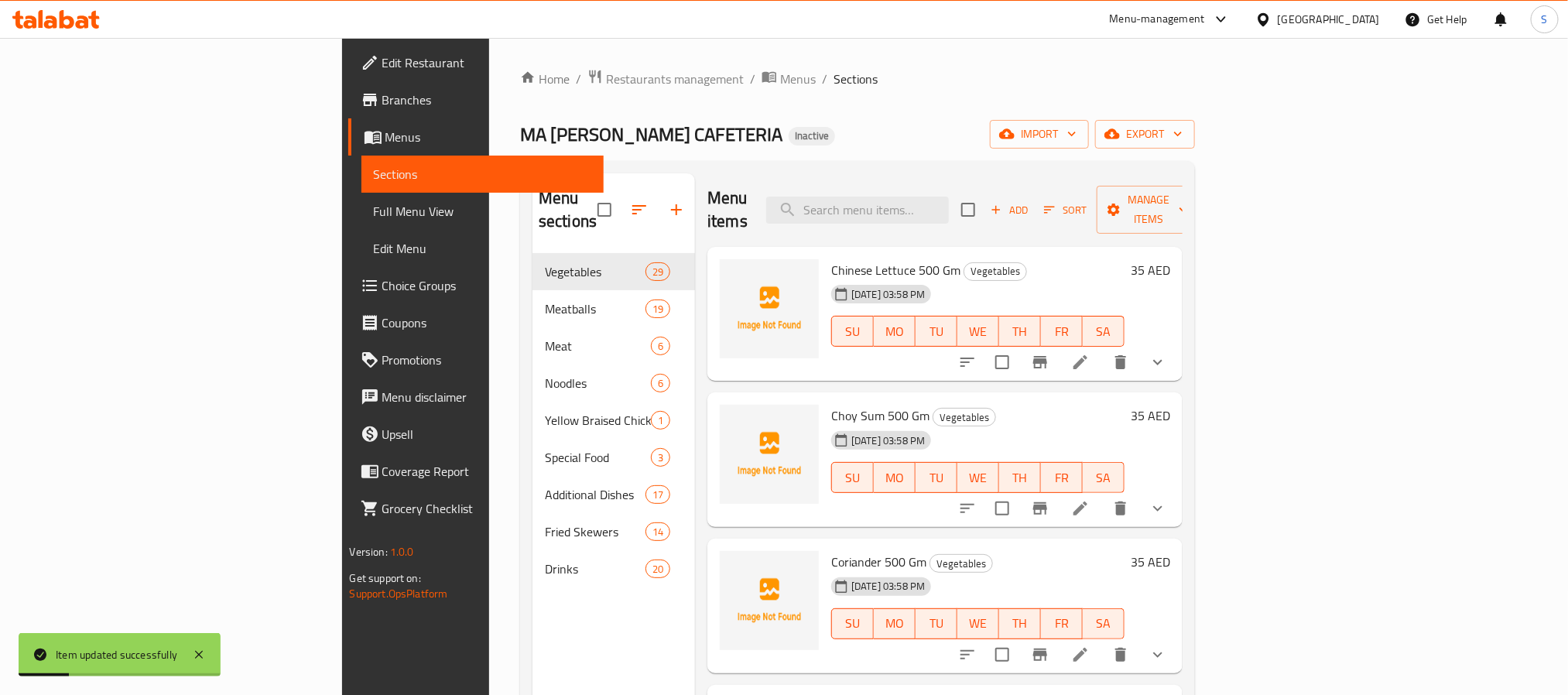
click at [382, 289] on span "Choice Groups" at bounding box center [487, 285] width 209 height 19
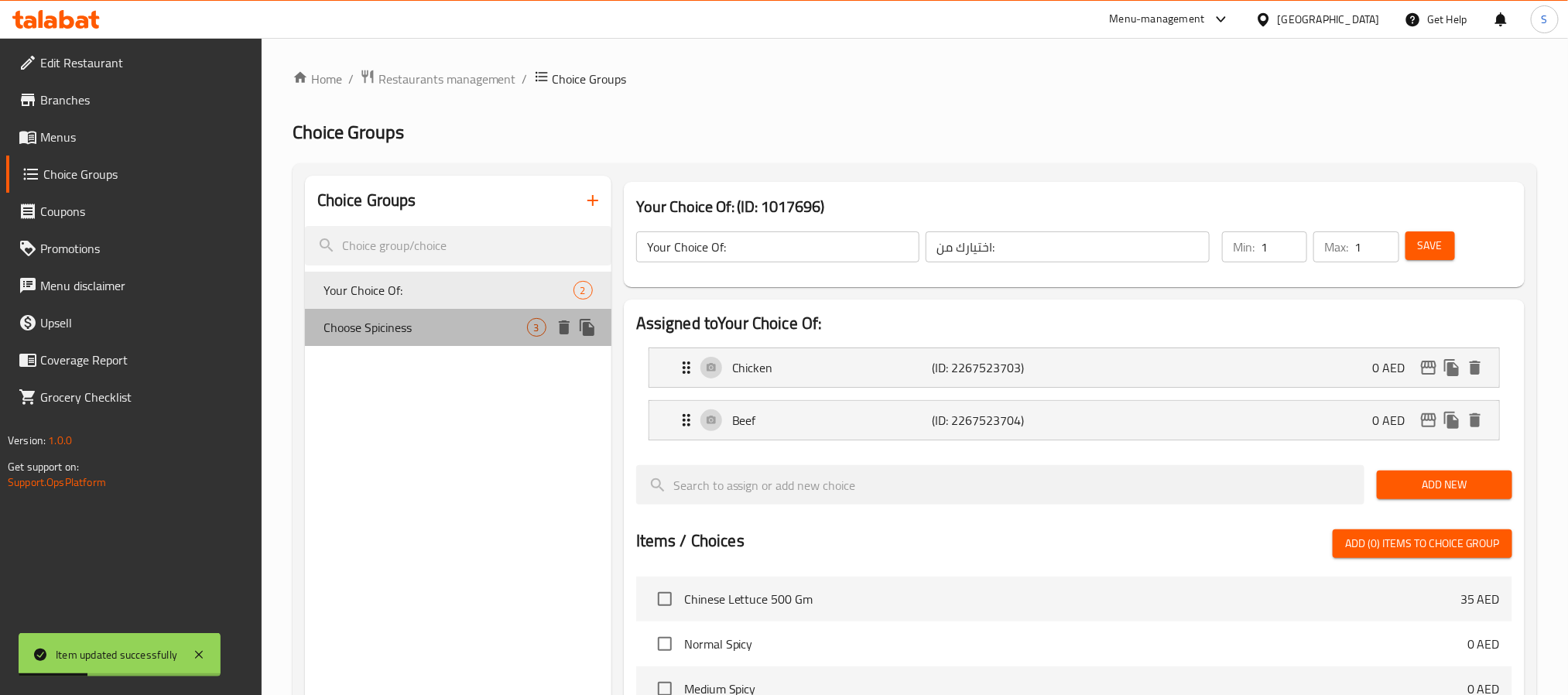
click at [388, 324] on span "Choose Spiciness" at bounding box center [425, 326] width 203 height 19
type input "Choose Spiciness"
type input "اختر التوابل"
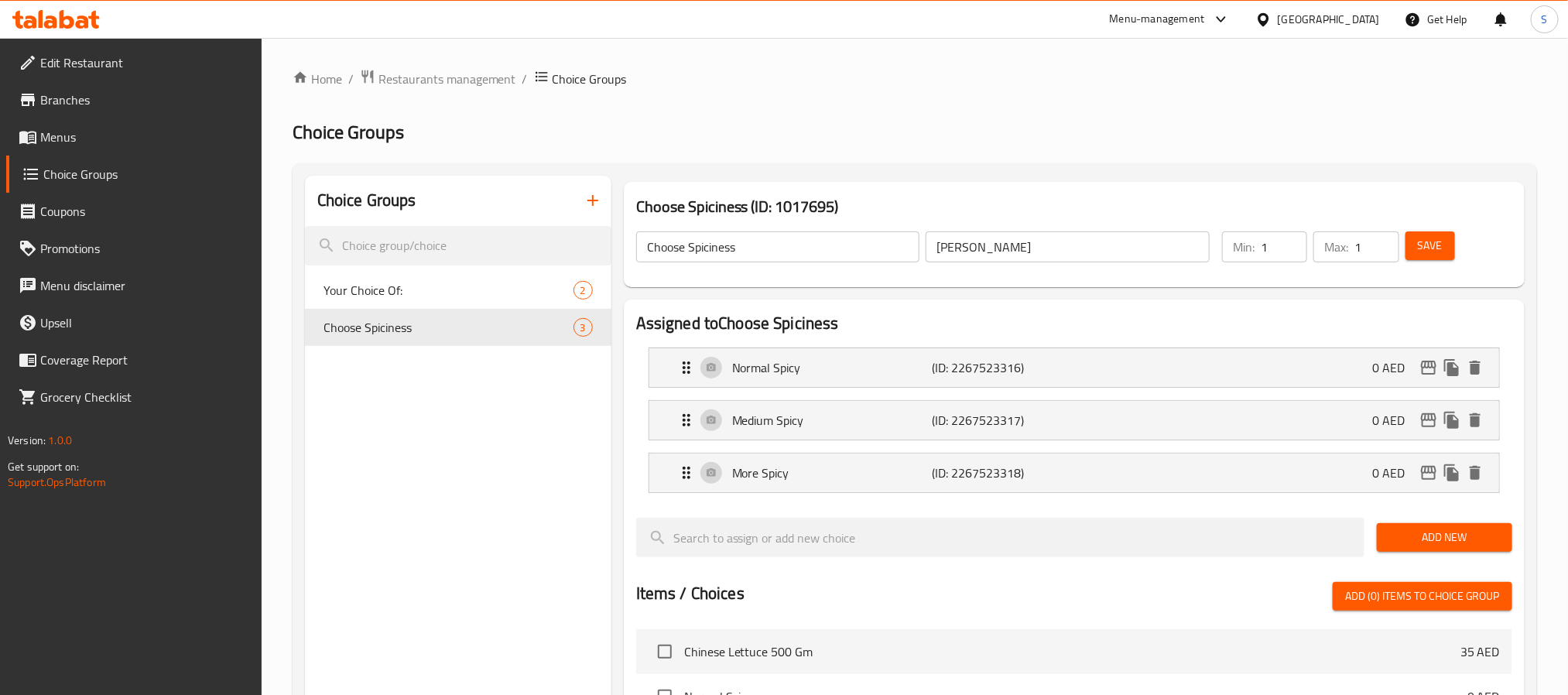
click at [843, 250] on input "Choose Spiciness" at bounding box center [778, 247] width 284 height 31
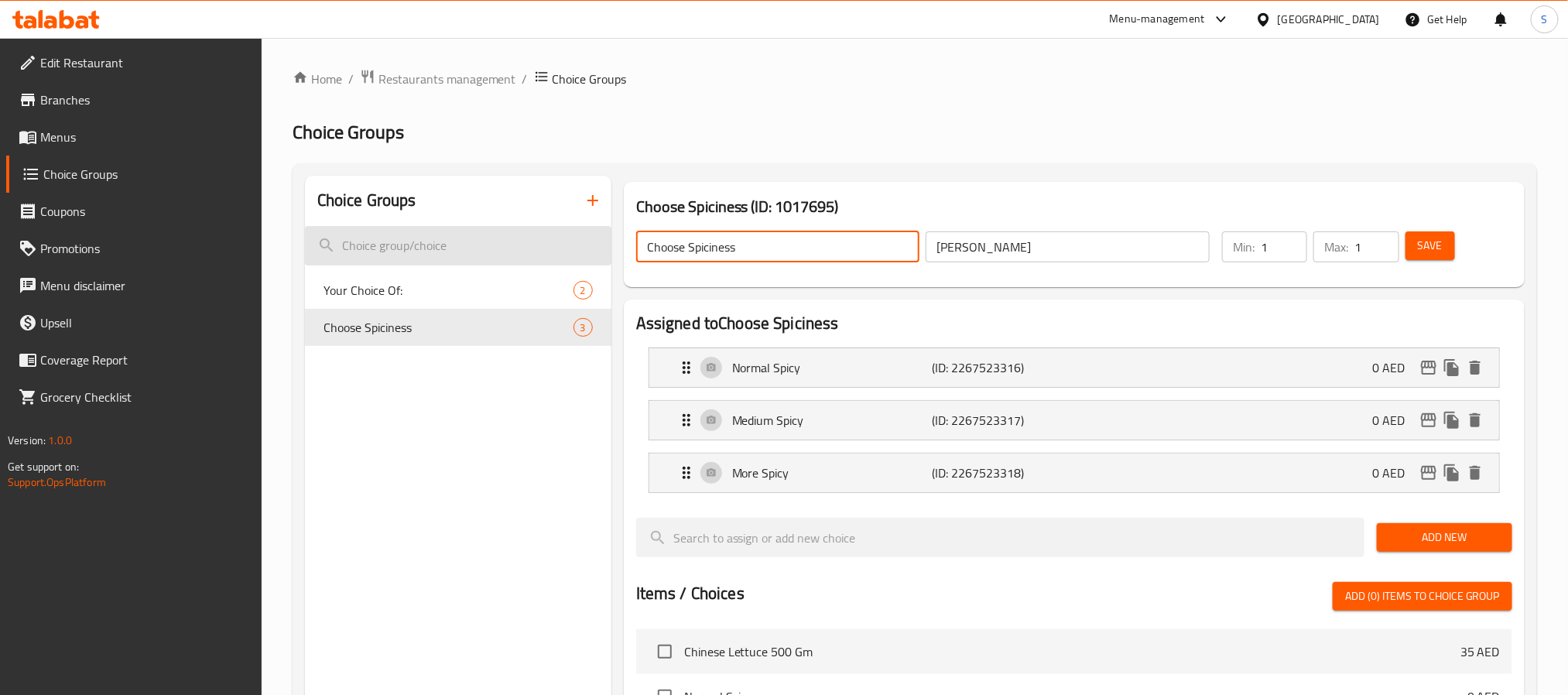
drag, startPoint x: 833, startPoint y: 244, endPoint x: 592, endPoint y: 260, distance: 241.5
click at [592, 260] on div "Choice Groups Your Choice Of: 2 Choose Spiciness 3 Choose Spiciness (ID: 101769…" at bounding box center [918, 671] width 1226 height 991
type input "Your Choice of:"
click at [978, 251] on input "اختر التوابل" at bounding box center [1067, 247] width 284 height 31
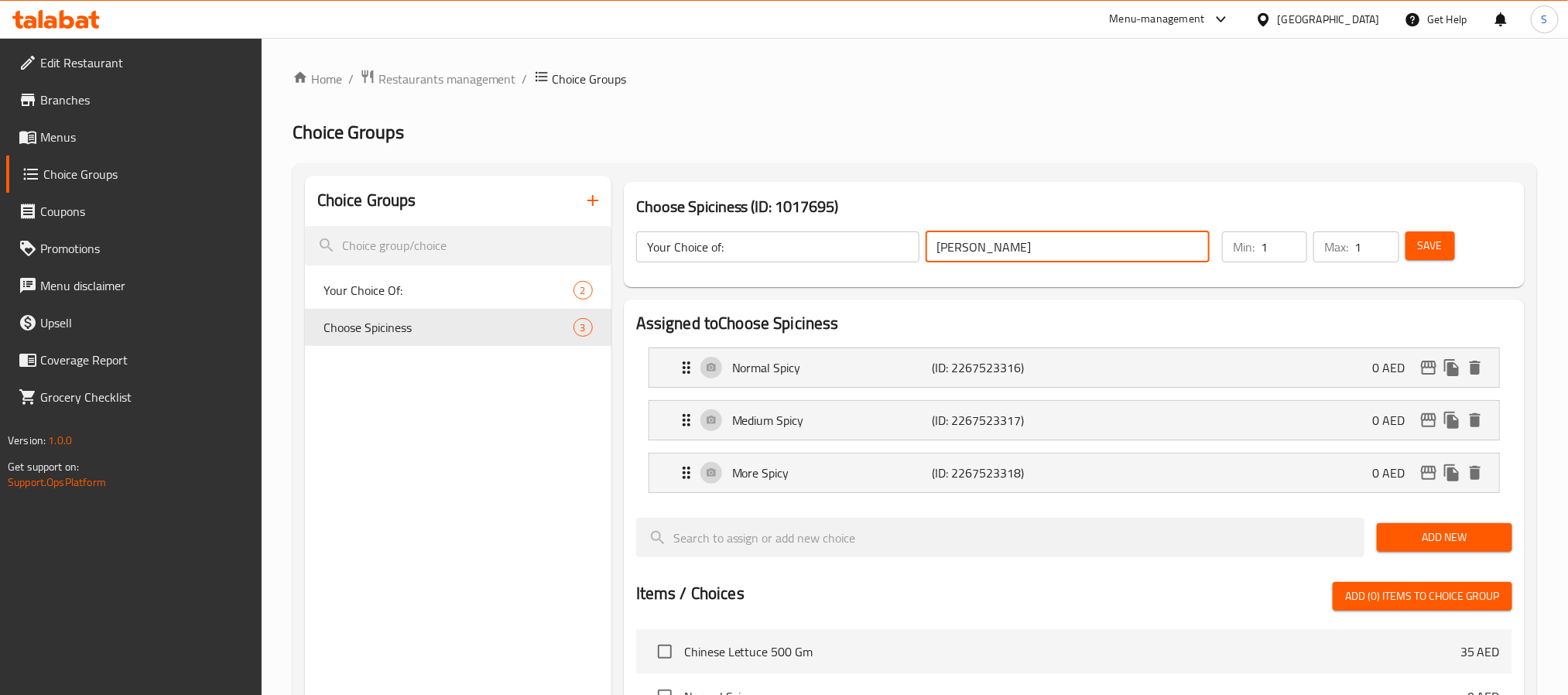
click at [978, 251] on input "اختر التوابل" at bounding box center [1067, 247] width 284 height 31
type input "إختيارك من:"
click at [1433, 243] on span "Save" at bounding box center [1430, 246] width 25 height 20
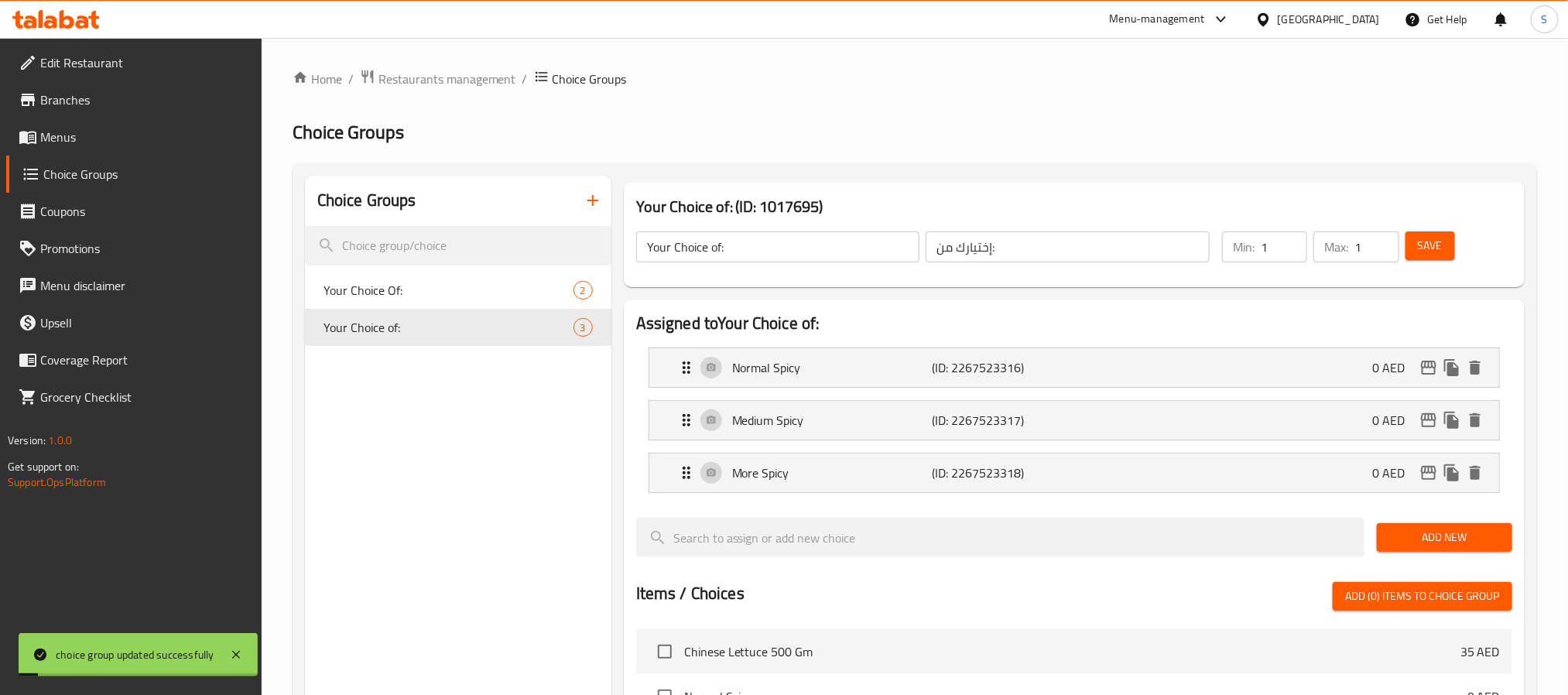
click at [66, 132] on span "Menus" at bounding box center [145, 137] width 209 height 19
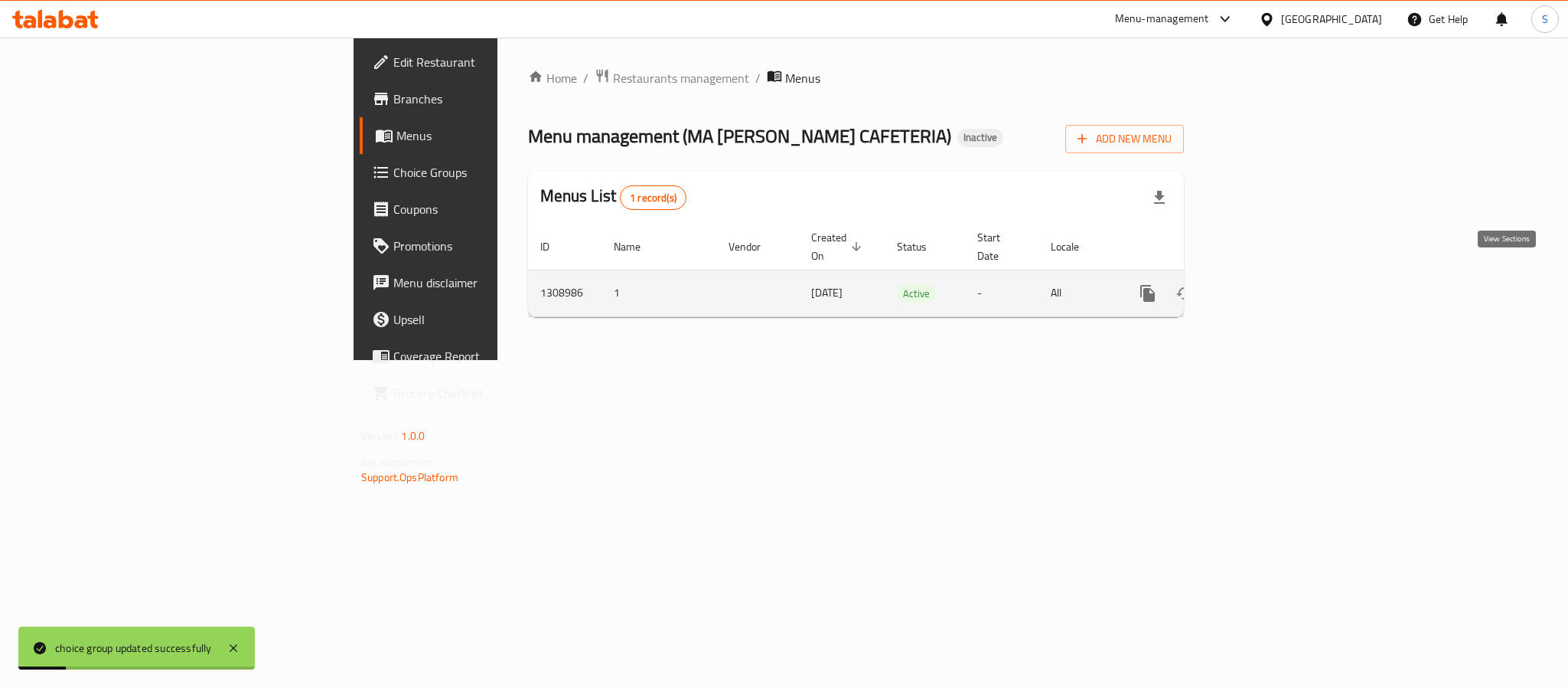
click at [1267, 284] on icon "enhanced table" at bounding box center [1258, 293] width 19 height 19
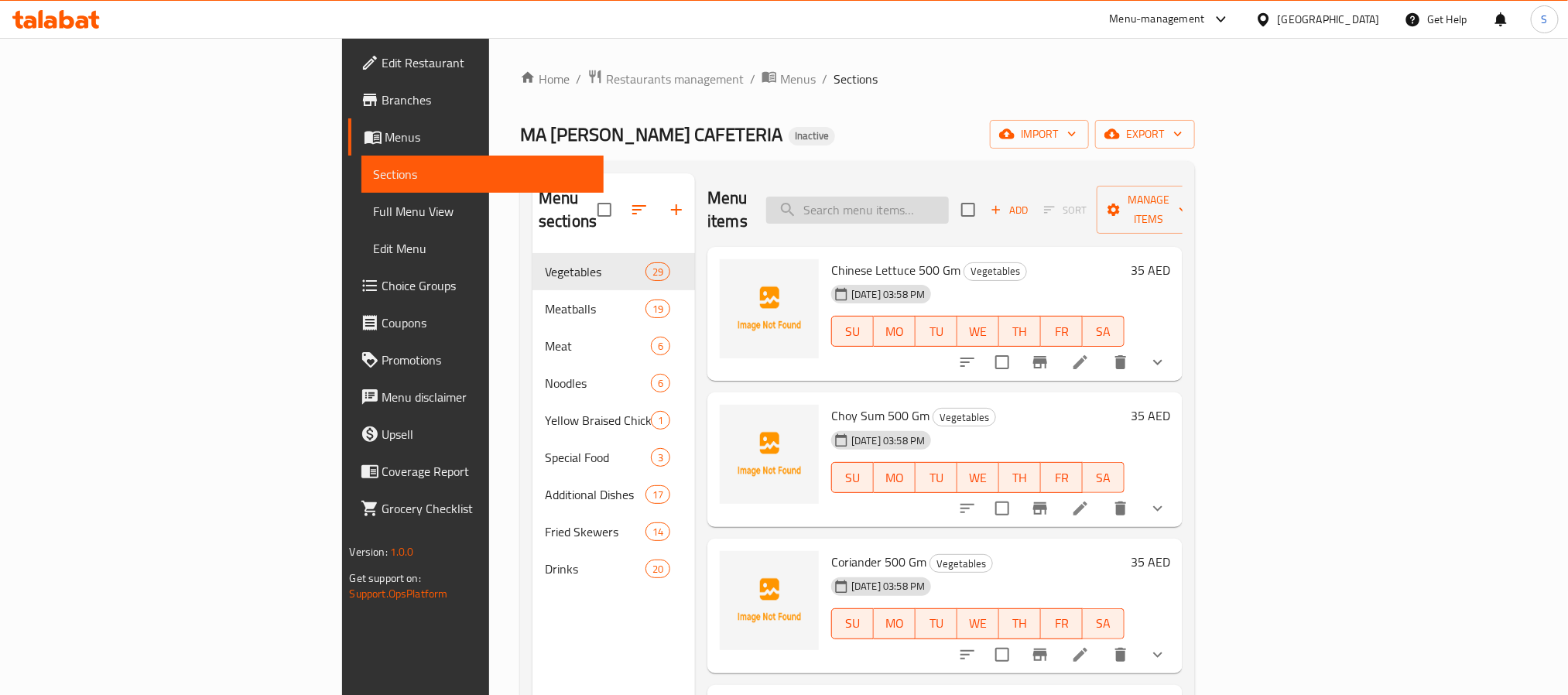
click at [943, 197] on input "search" at bounding box center [857, 210] width 183 height 27
paste input "Bean Stick 500 Gm"
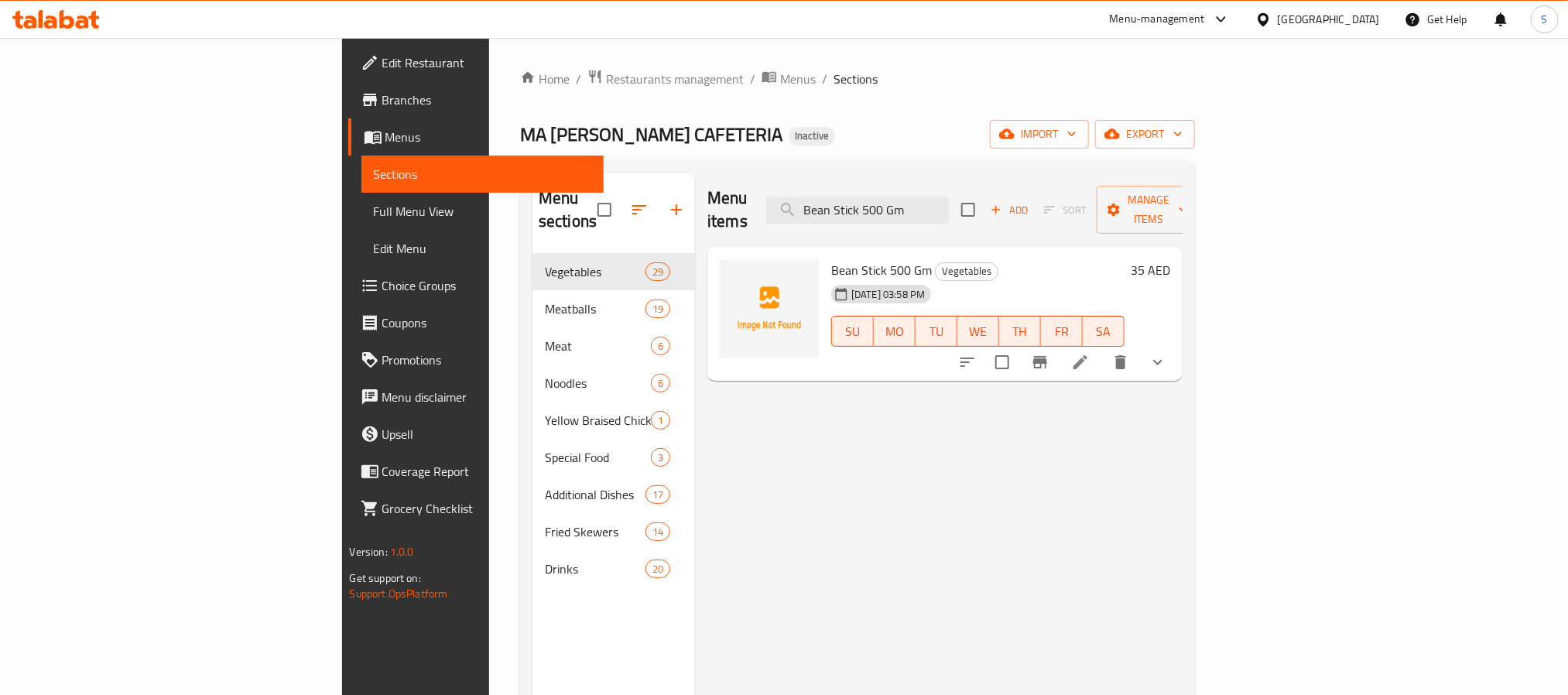
type input "Bean Stick 500 Gm"
click at [1103, 348] on li at bounding box center [1080, 361] width 43 height 28
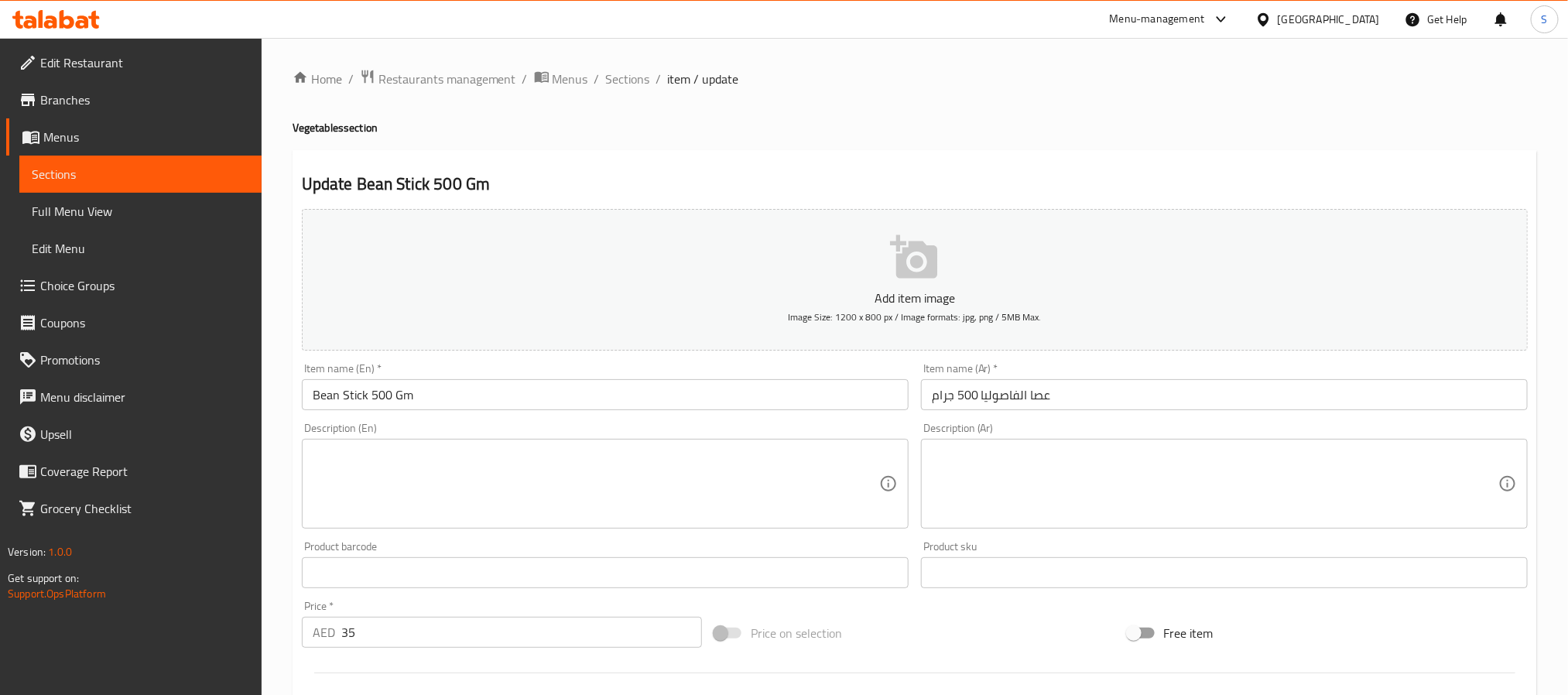
click at [1040, 395] on input "عصا الفاصوليا 500 جرام" at bounding box center [1224, 394] width 607 height 31
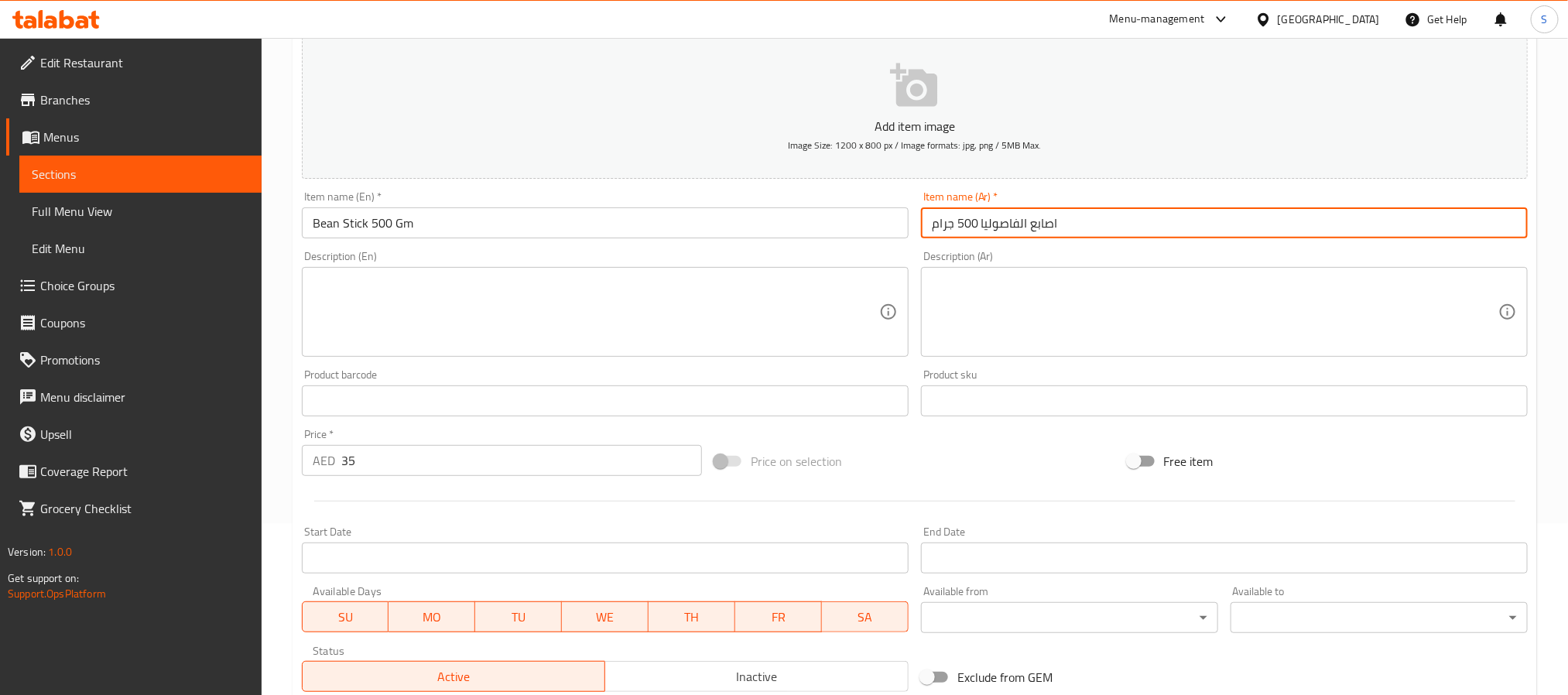
scroll to position [425, 0]
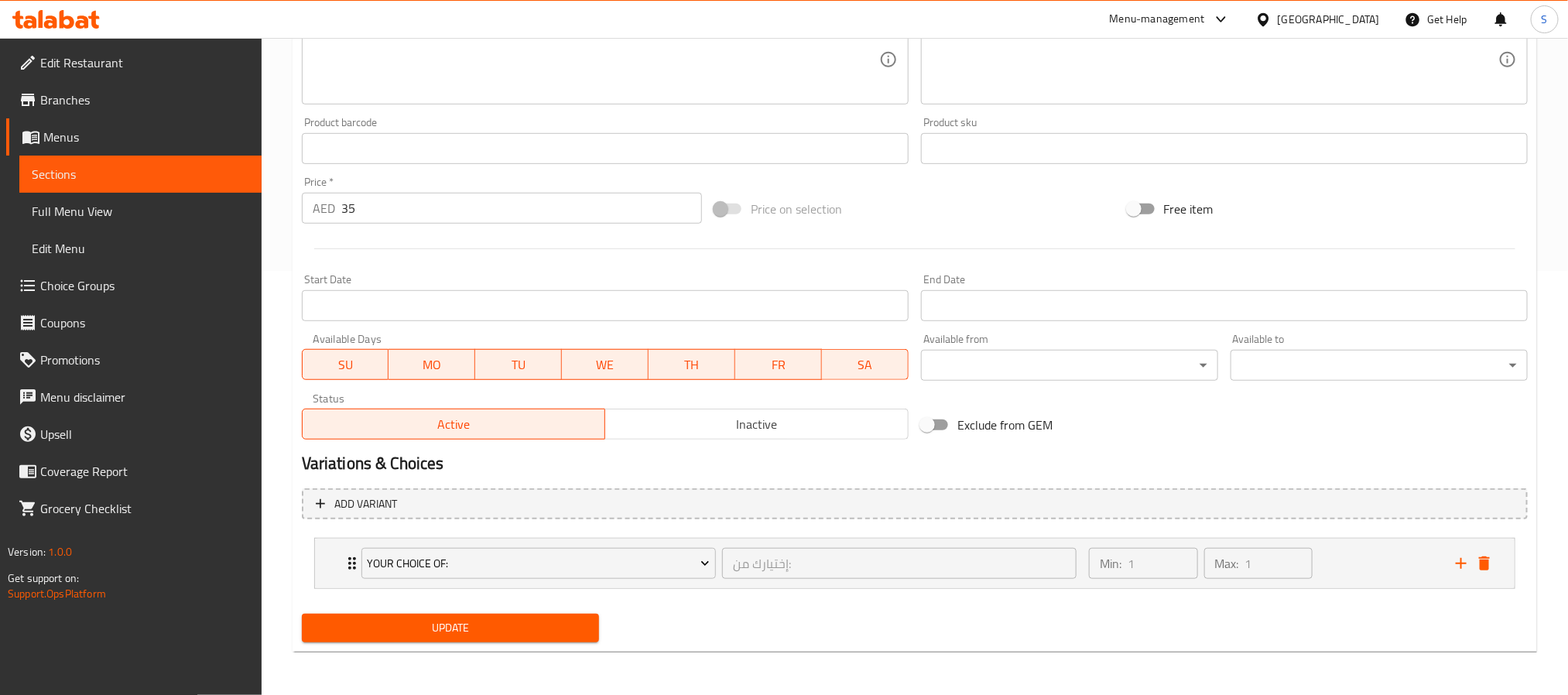
type input "اصابع الفاصوليا 500 جرام"
click at [476, 615] on button "Update" at bounding box center [450, 628] width 297 height 29
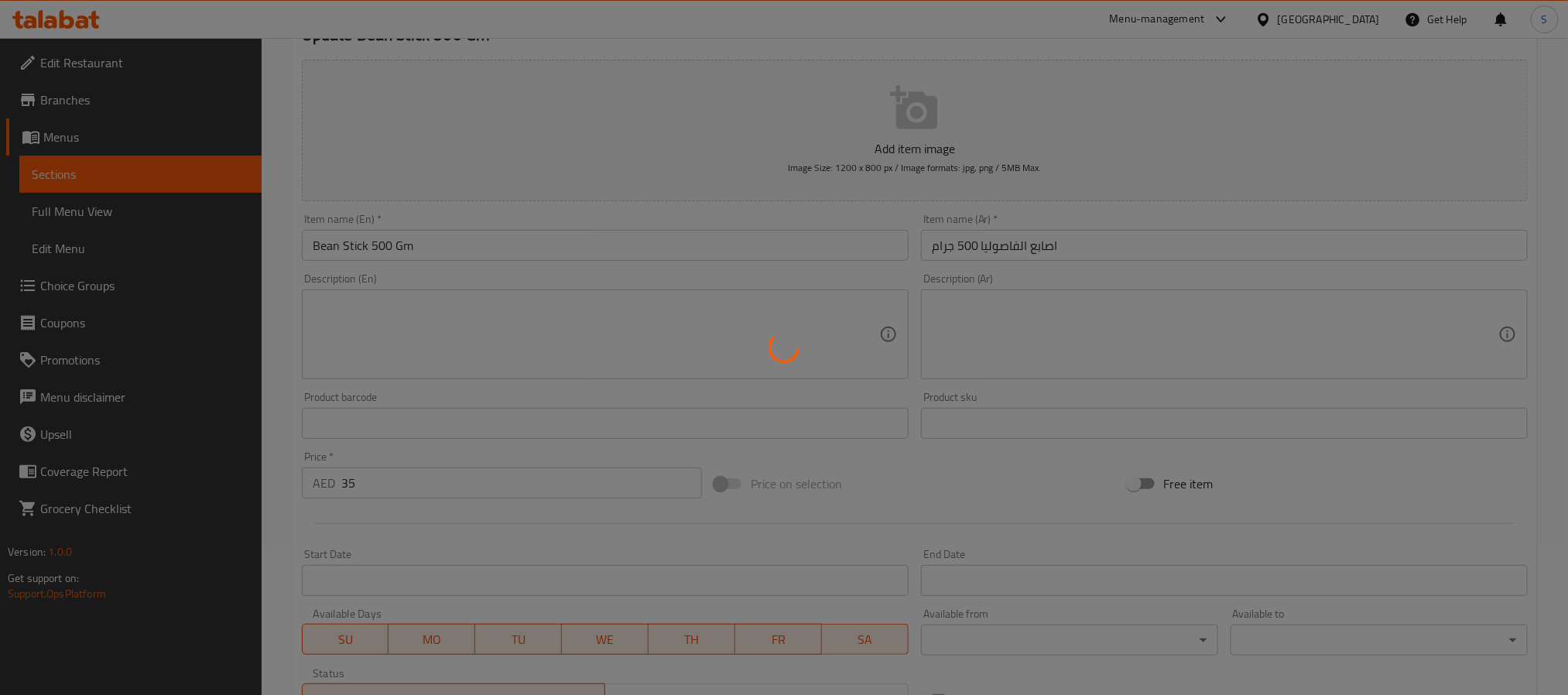
scroll to position [0, 0]
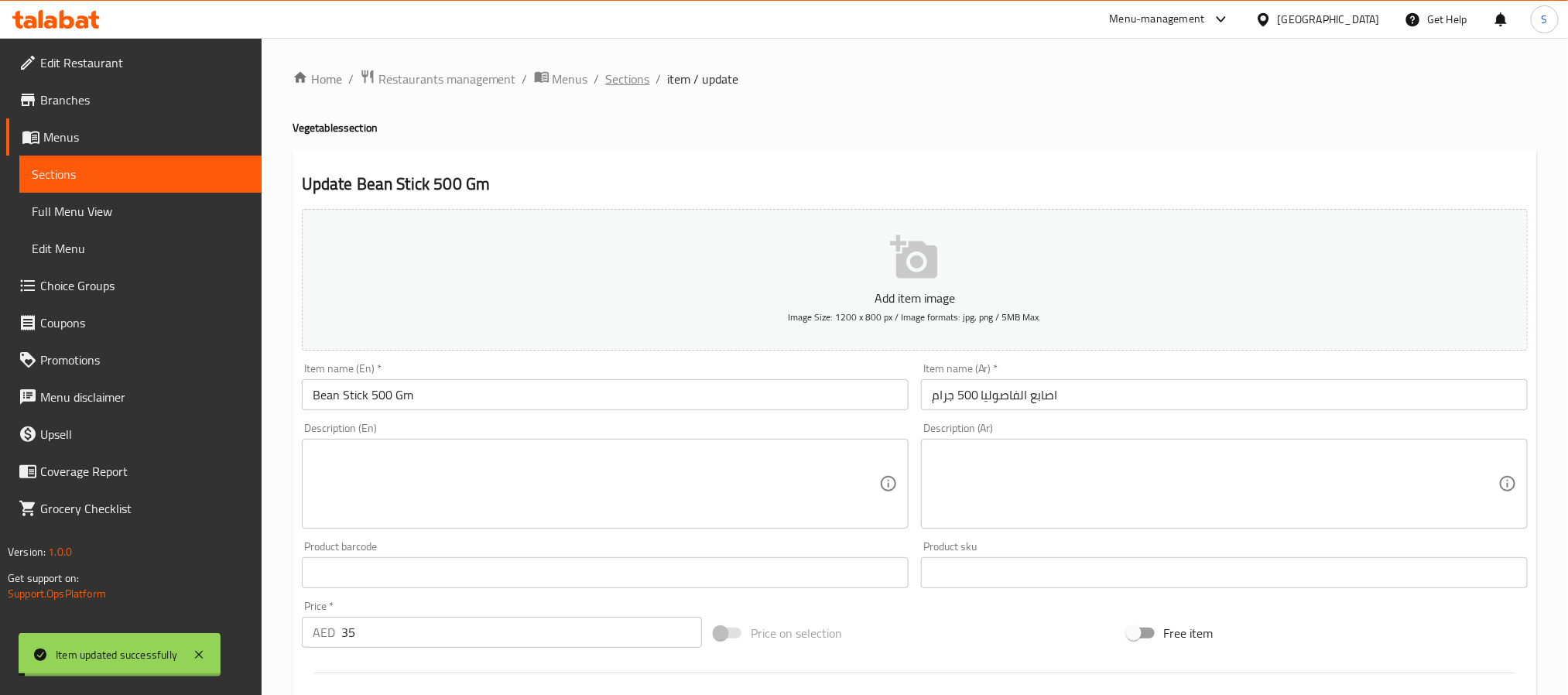
click at [625, 84] on span "Sections" at bounding box center [627, 79] width 44 height 19
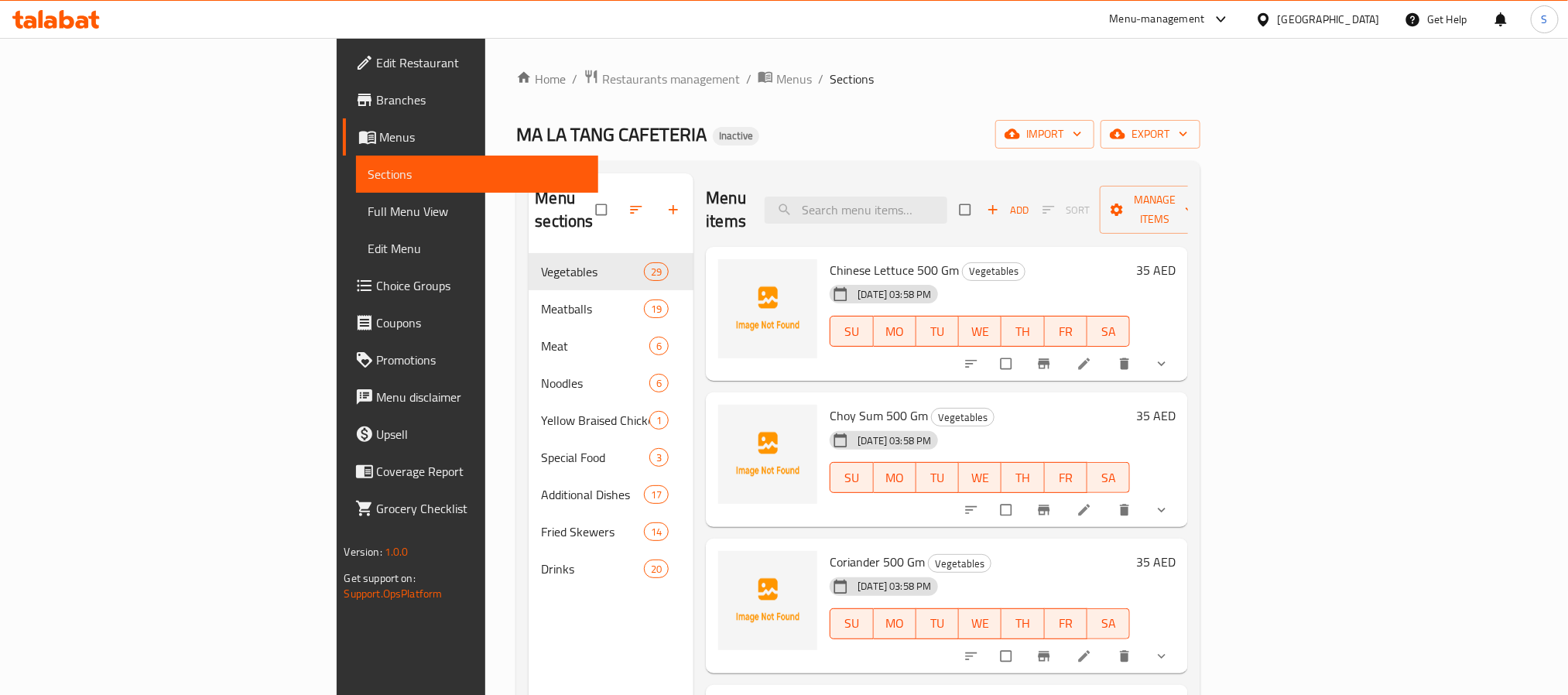
click at [369, 212] on span "Full Menu View" at bounding box center [477, 211] width 217 height 19
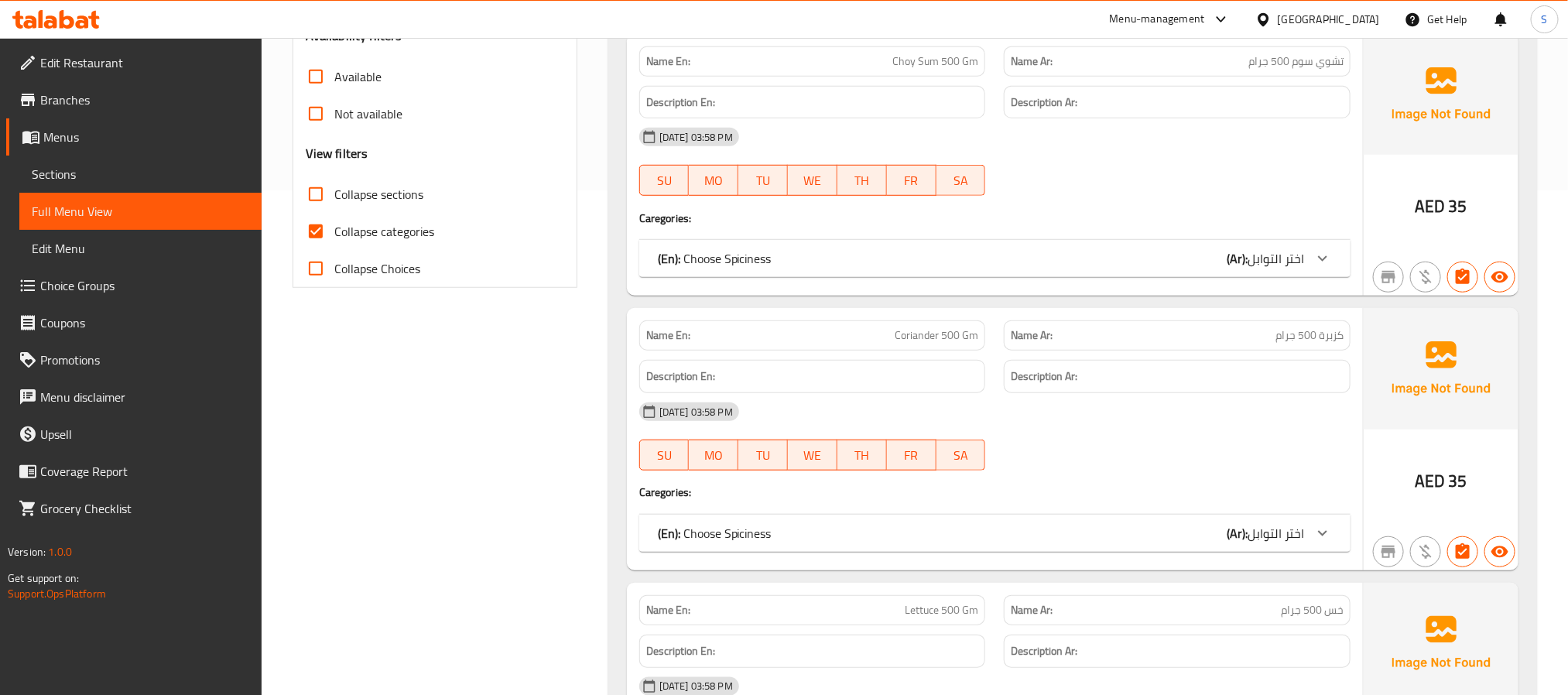
scroll to position [464, 0]
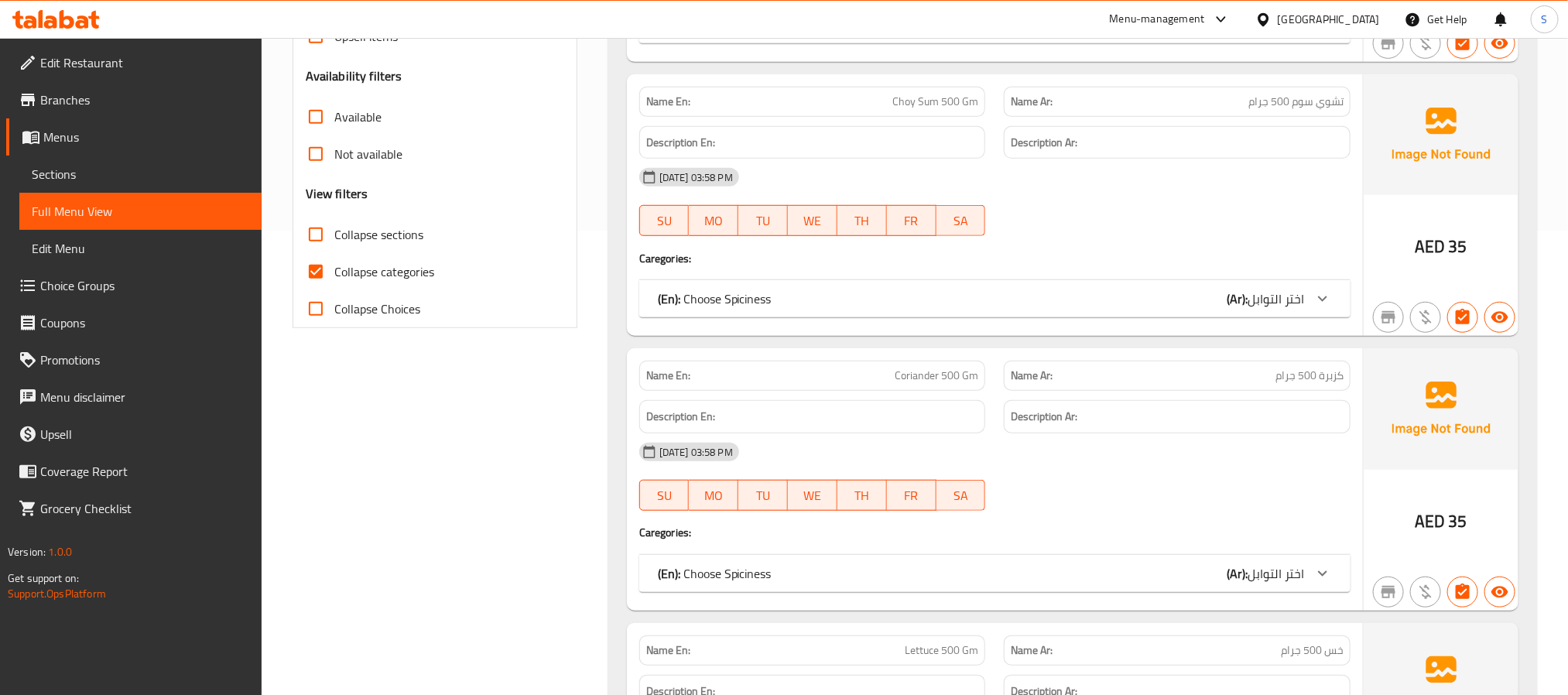
click at [317, 277] on input "Collapse categories" at bounding box center [316, 272] width 38 height 38
checkbox input "false"
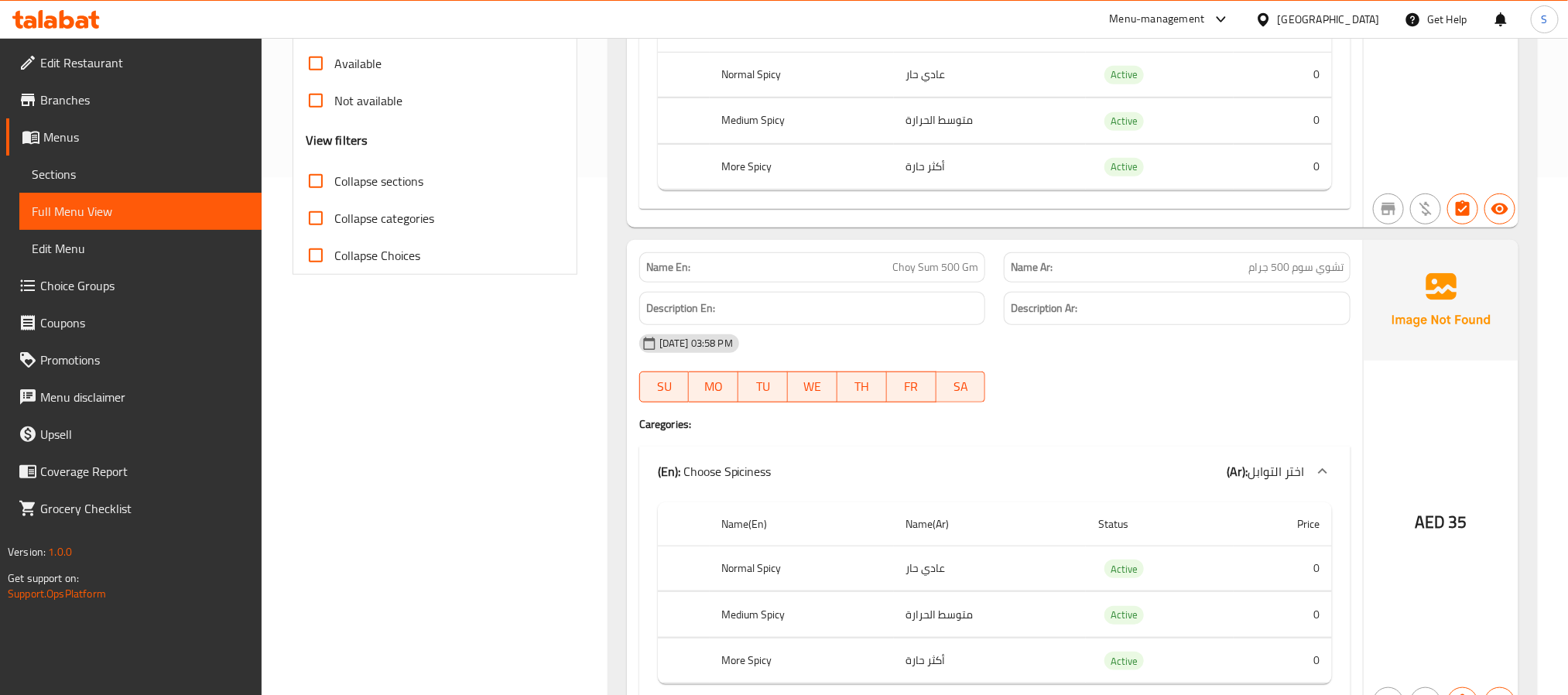
scroll to position [348, 0]
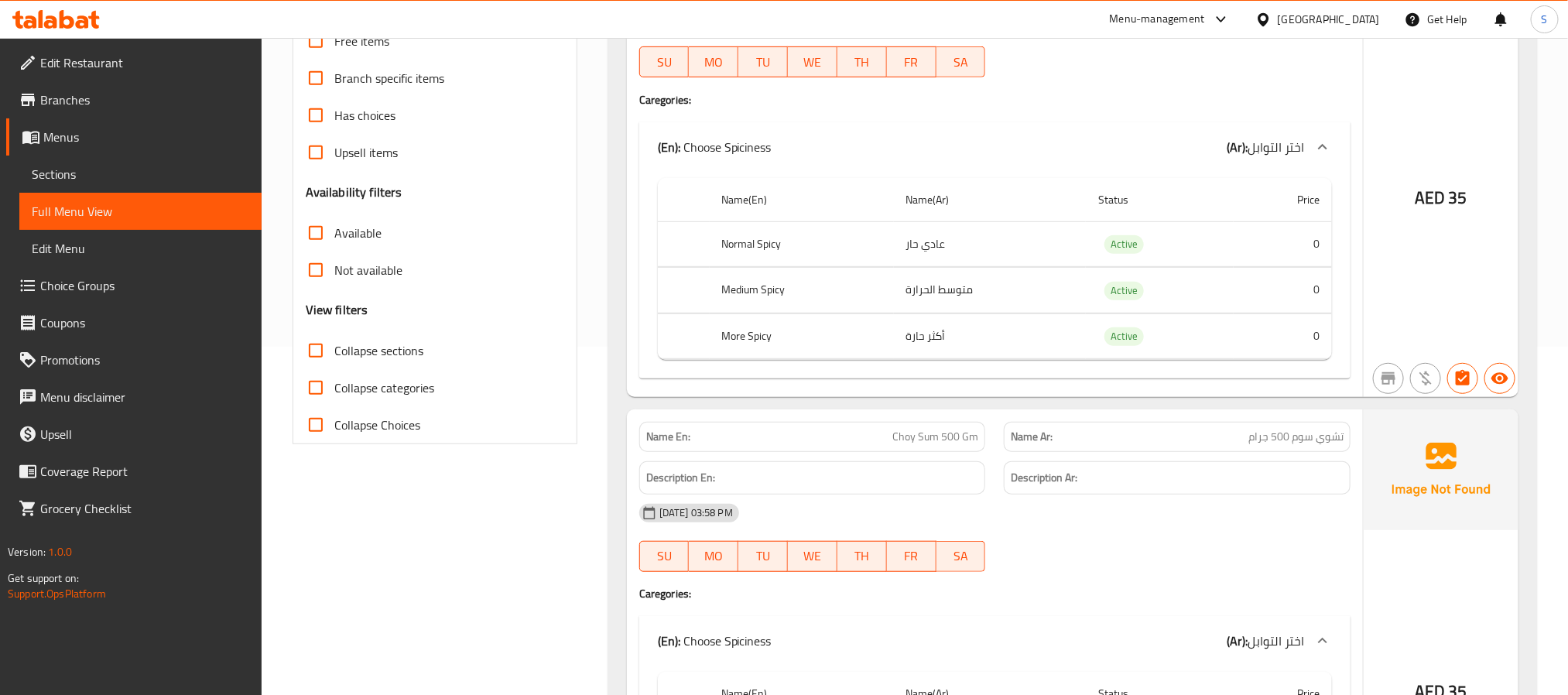
drag, startPoint x: 560, startPoint y: 564, endPoint x: 574, endPoint y: 546, distance: 22.8
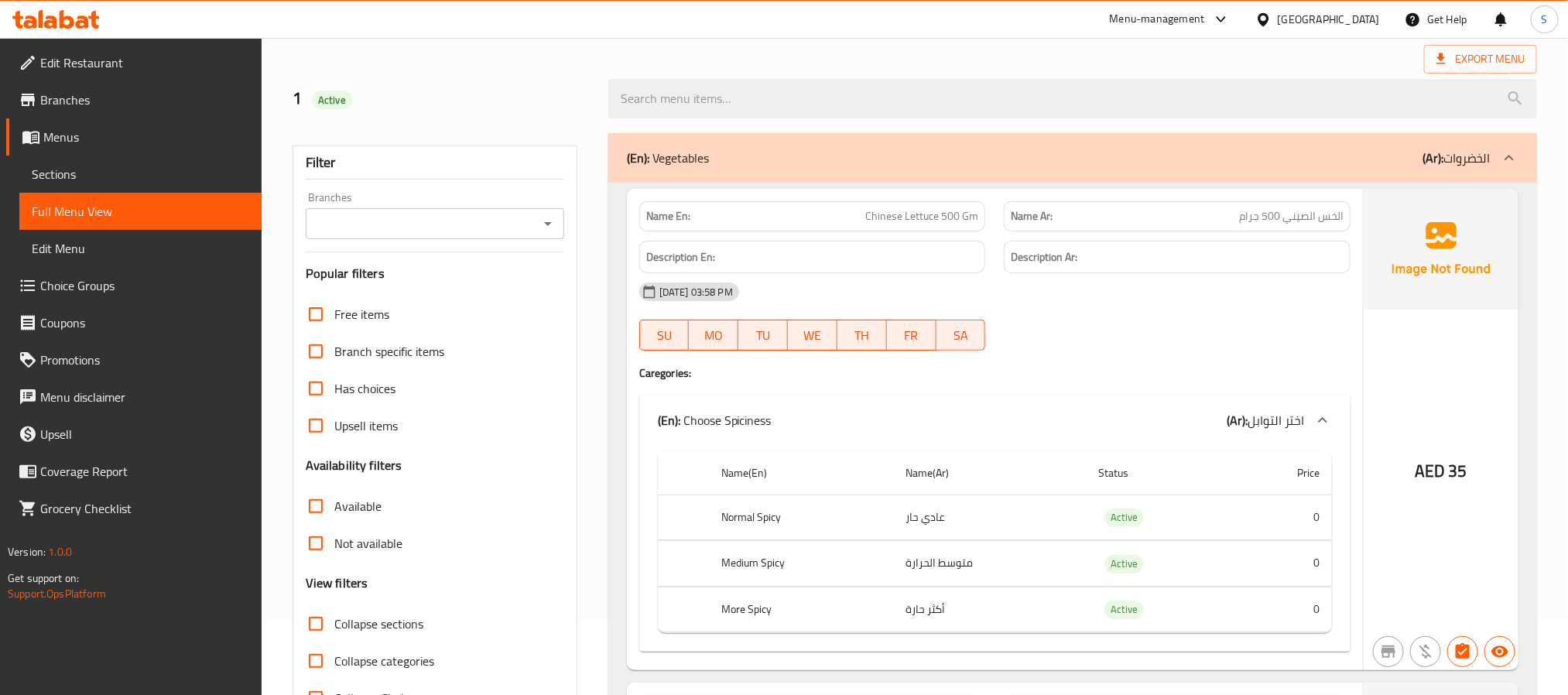
scroll to position [116, 0]
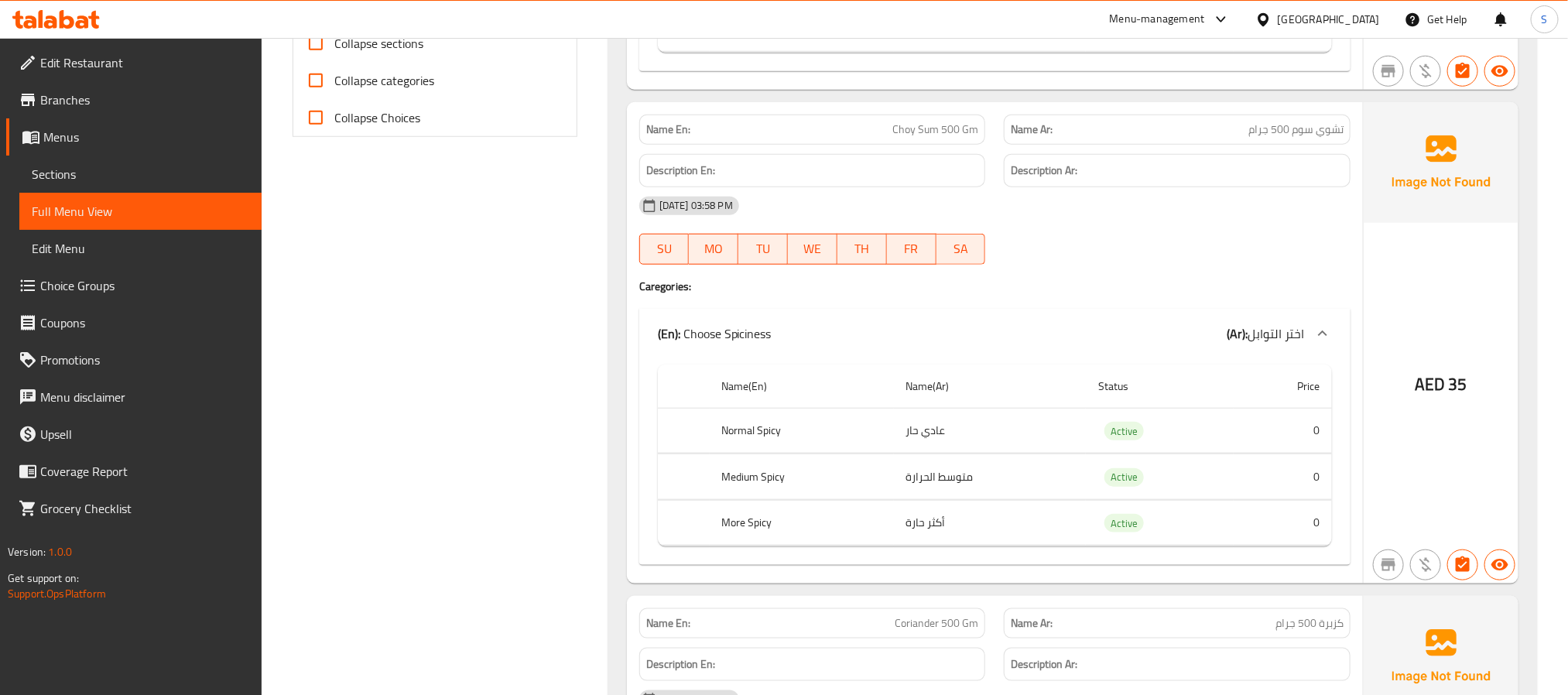
scroll to position [696, 0]
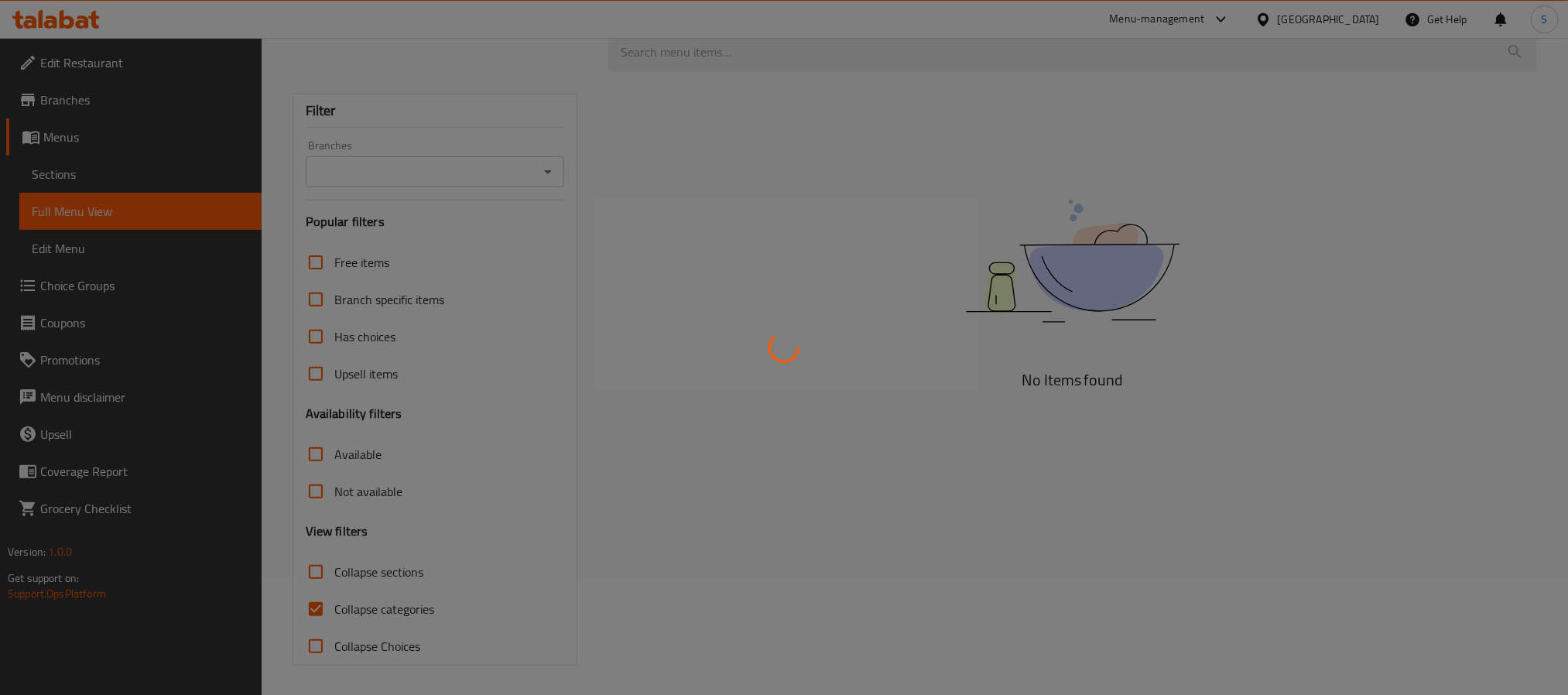
scroll to position [119, 0]
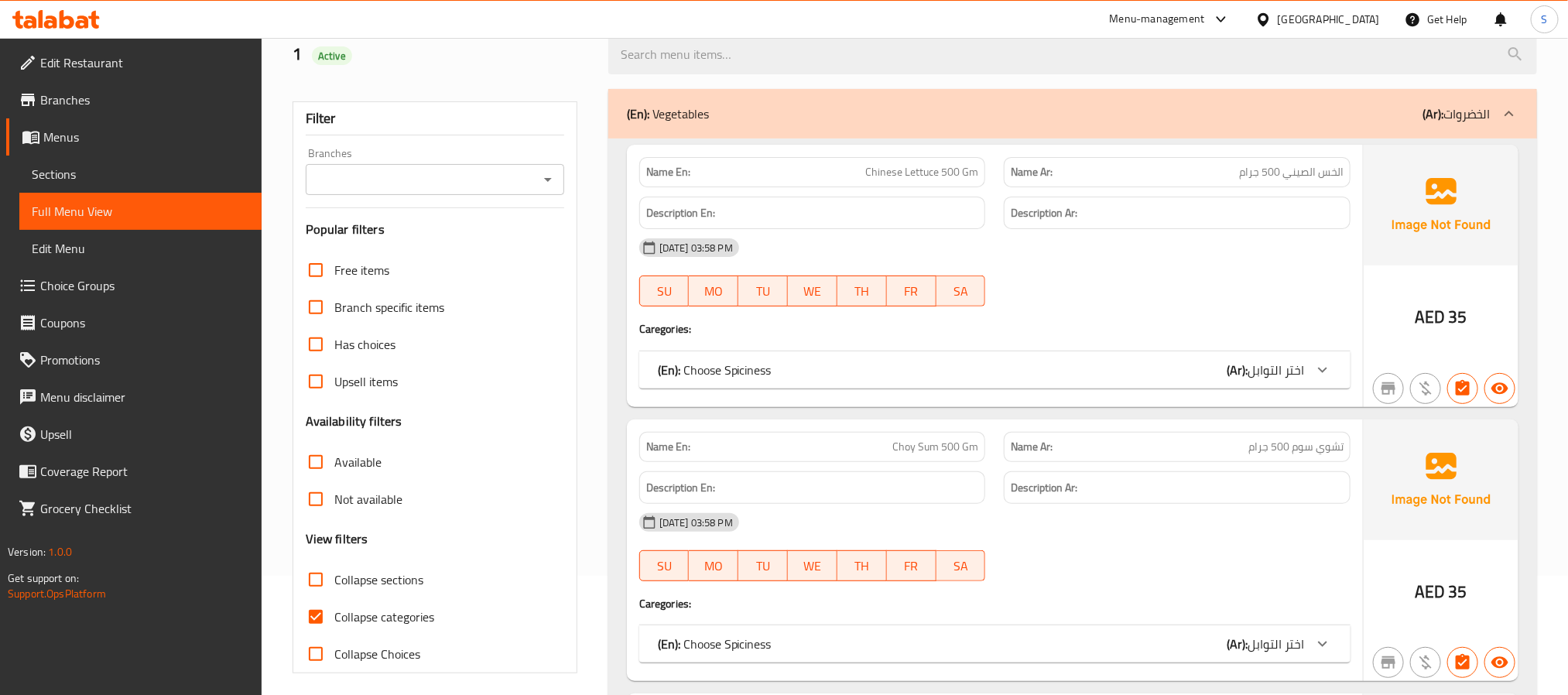
click at [323, 609] on input "Collapse categories" at bounding box center [316, 617] width 38 height 38
checkbox input "false"
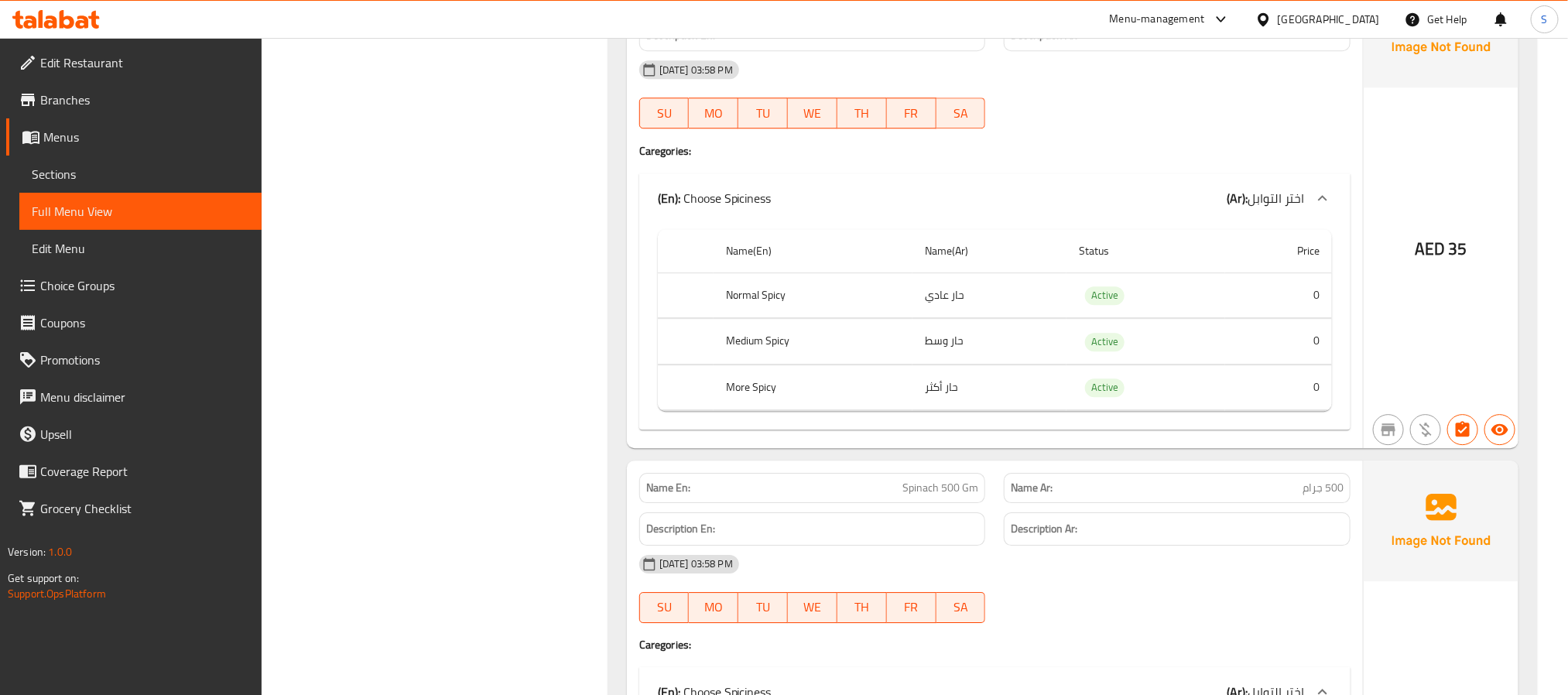
scroll to position [2553, 0]
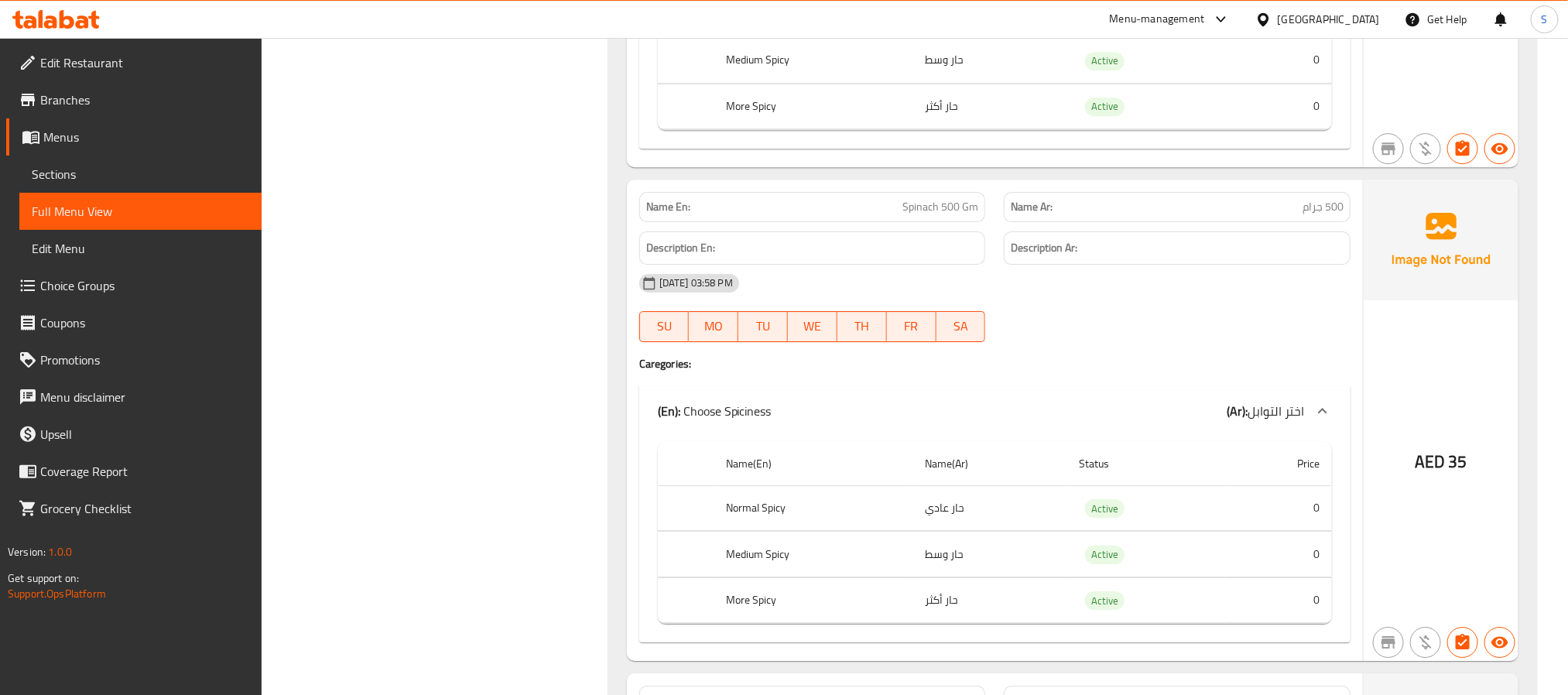
click at [926, 215] on span "Spinach 500 Gm" at bounding box center [940, 207] width 76 height 16
copy span "Spinach 500 Gm"
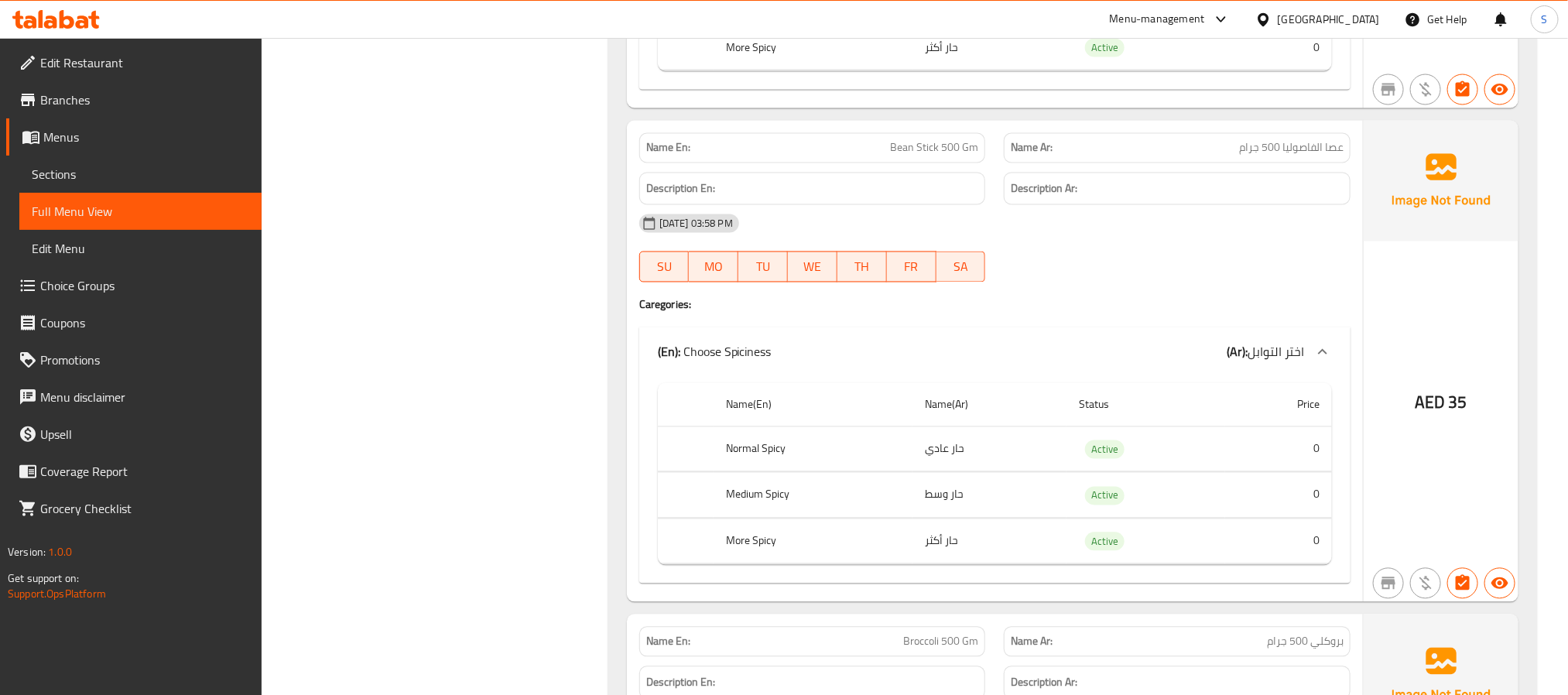
scroll to position [4641, 0]
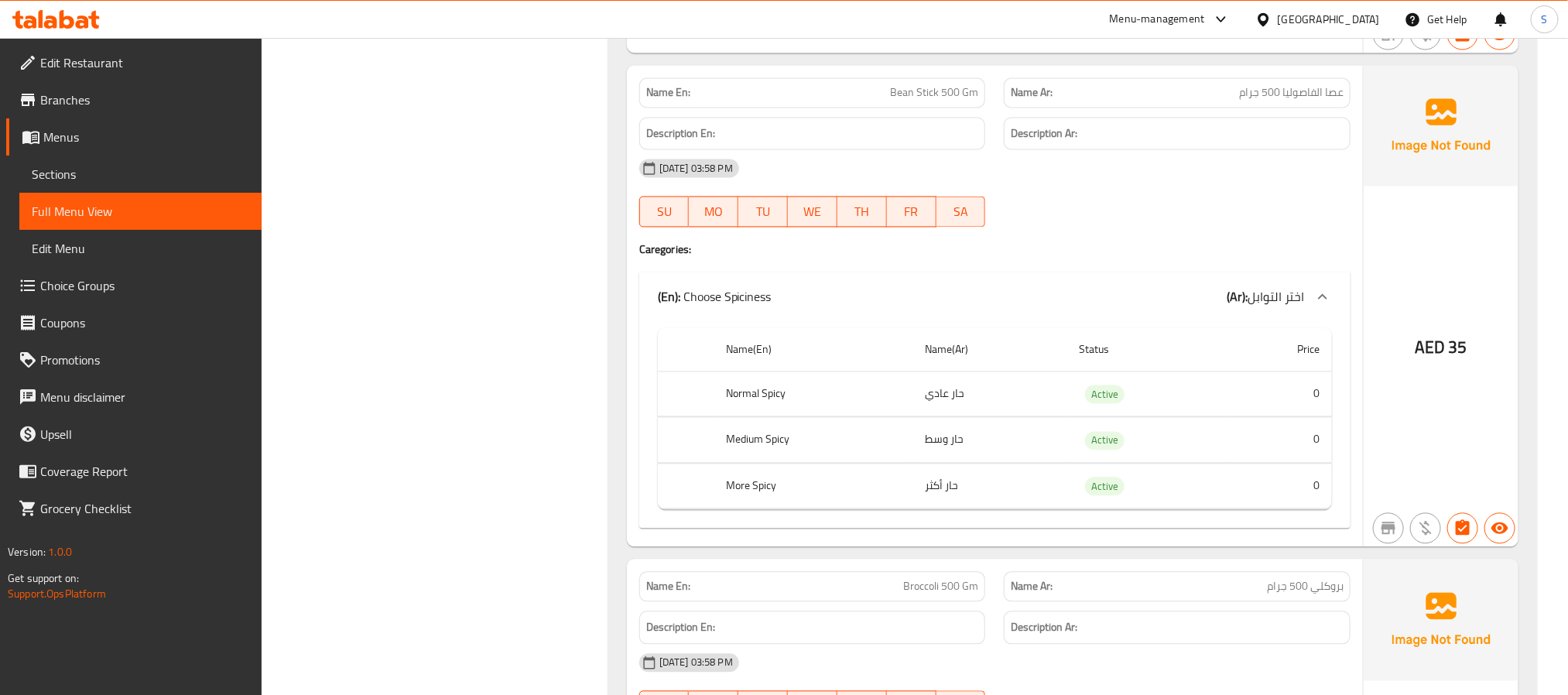
click at [908, 101] on span "Bean Stick 500 Gm" at bounding box center [934, 93] width 89 height 16
copy span "Bean Stick 500 Gm"
